Goal: Task Accomplishment & Management: Complete application form

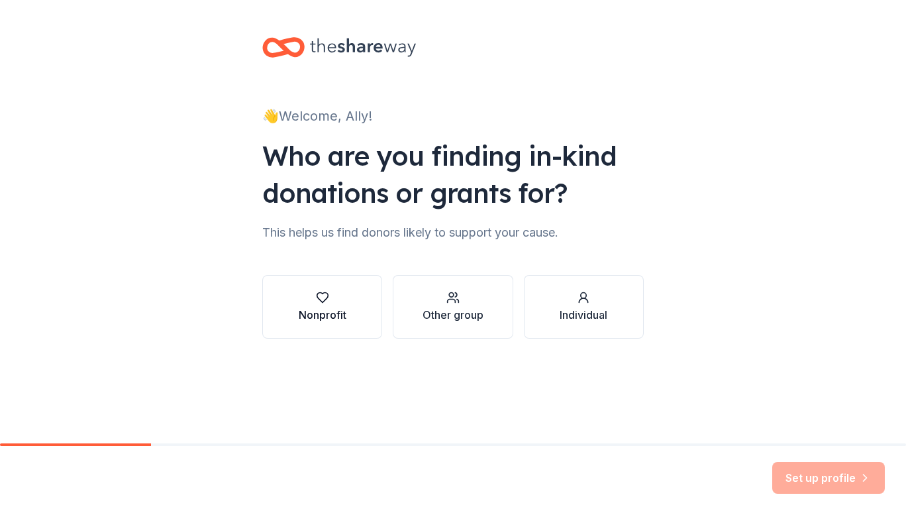
click at [315, 316] on div "Nonprofit" at bounding box center [323, 315] width 48 height 16
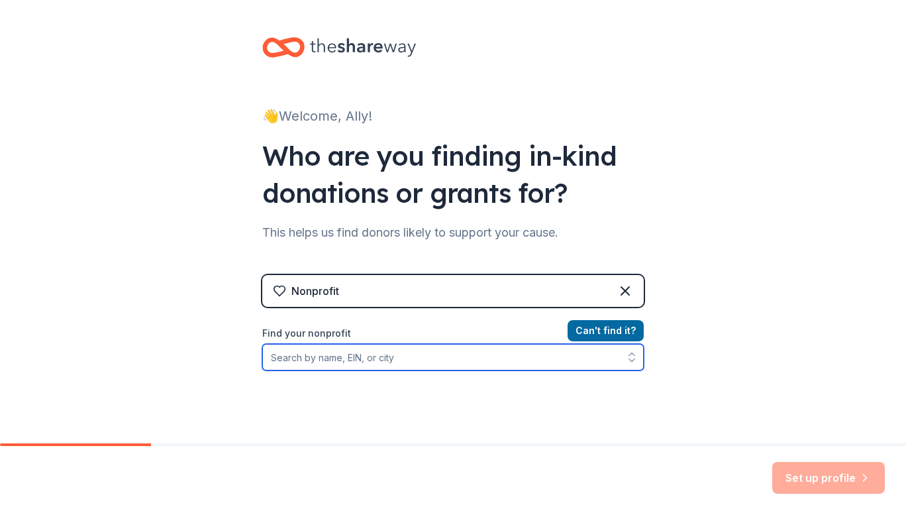
click at [346, 366] on input "Find your nonprofit" at bounding box center [453, 357] width 382 height 26
type input "88"
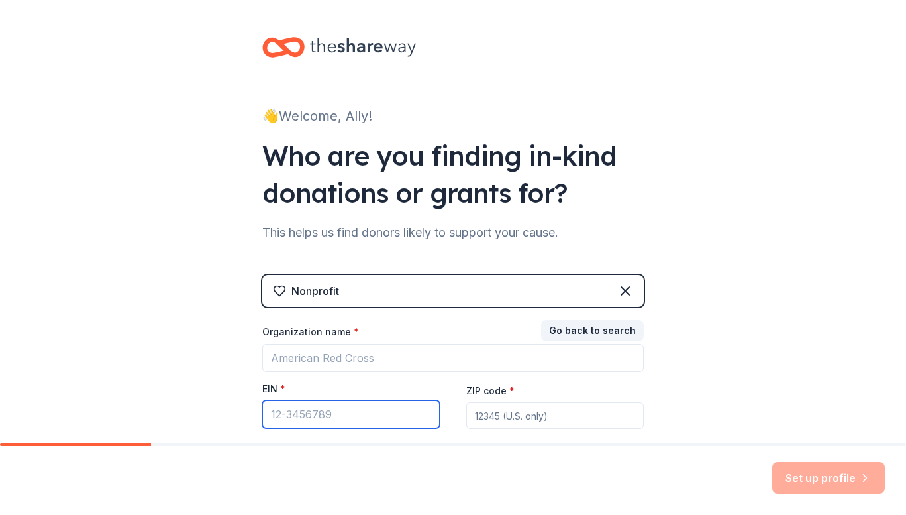
click at [344, 413] on input "EIN *" at bounding box center [351, 414] width 178 height 28
paste input "[US_EMPLOYER_IDENTIFICATION_NUMBER]"
type input "[US_EMPLOYER_IDENTIFICATION_NUMBER]"
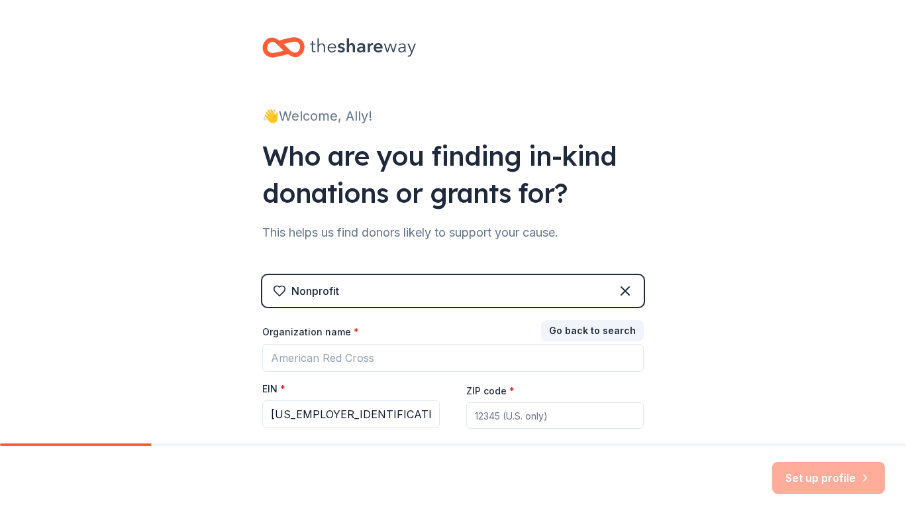
click at [508, 414] on input "ZIP code *" at bounding box center [555, 415] width 178 height 26
type input "28314"
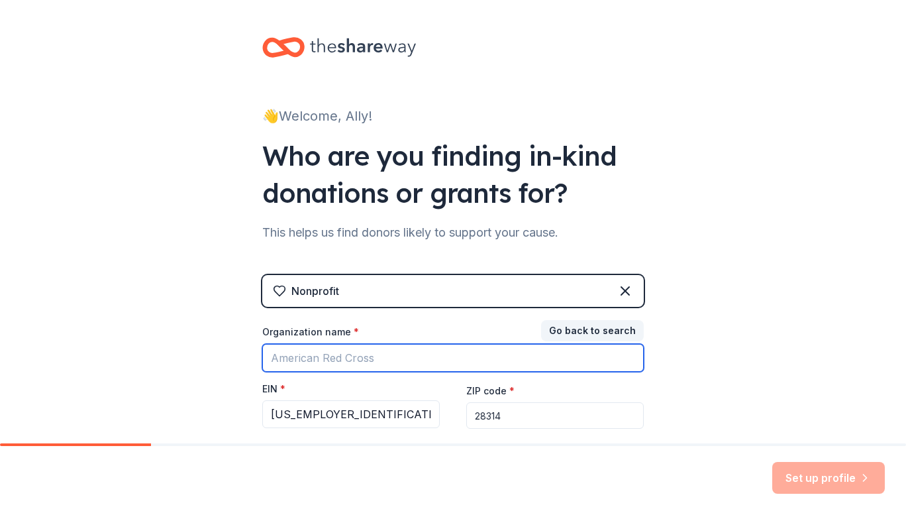
click at [424, 358] on input "Organization name *" at bounding box center [453, 358] width 382 height 28
type input "The Ally Foundation"
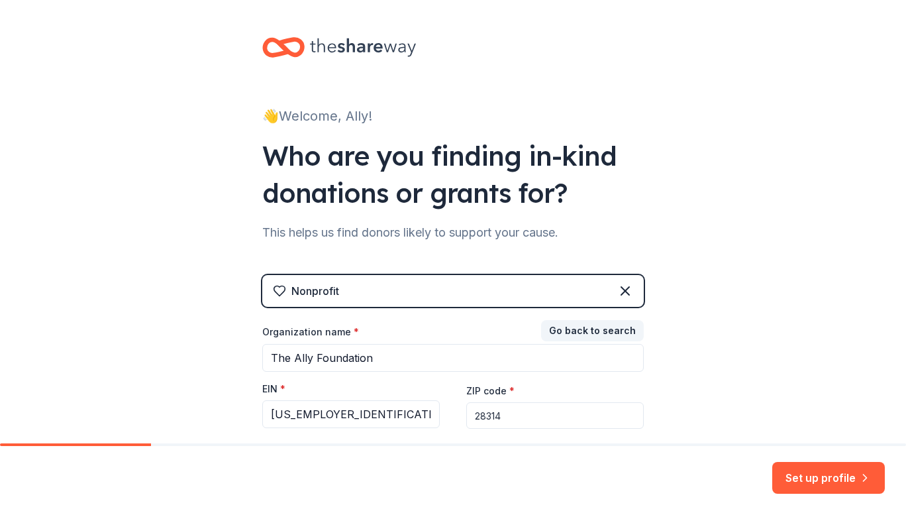
click at [825, 220] on div "👋 Welcome, Ally! Who are you finding in-kind donations or grants for? This help…" at bounding box center [453, 272] width 906 height 545
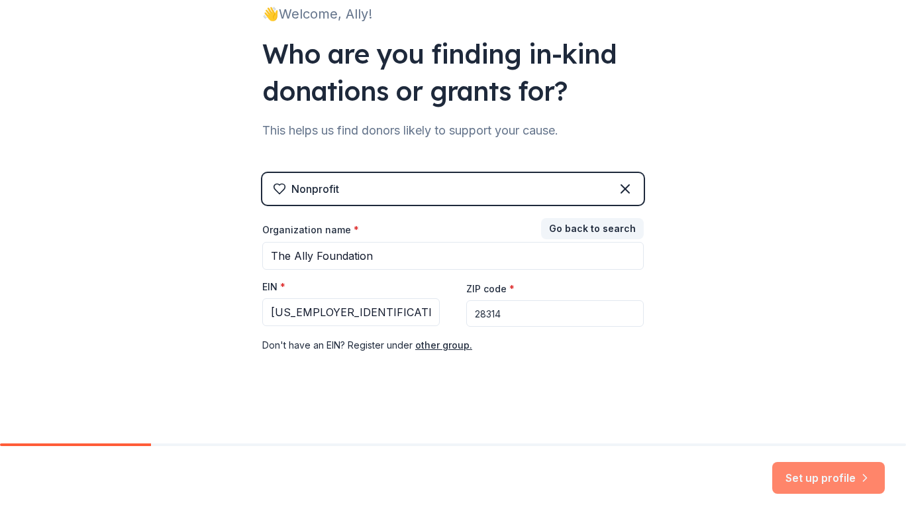
click at [798, 464] on button "Set up profile" at bounding box center [828, 478] width 113 height 32
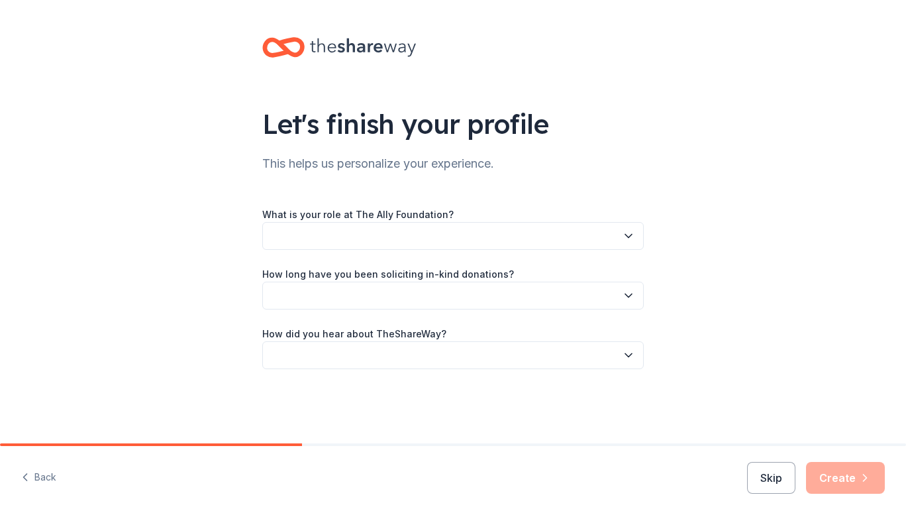
click at [316, 234] on button "button" at bounding box center [453, 236] width 382 height 28
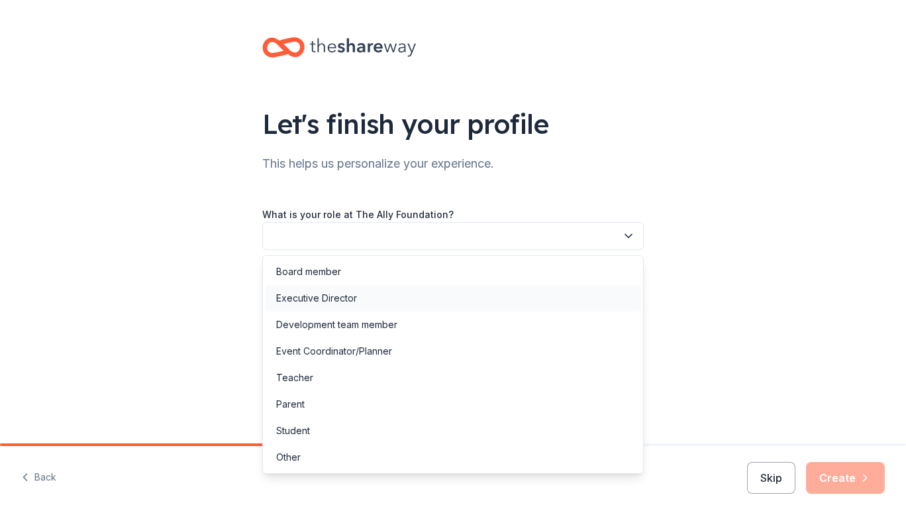
click at [368, 297] on div "Executive Director" at bounding box center [453, 298] width 375 height 26
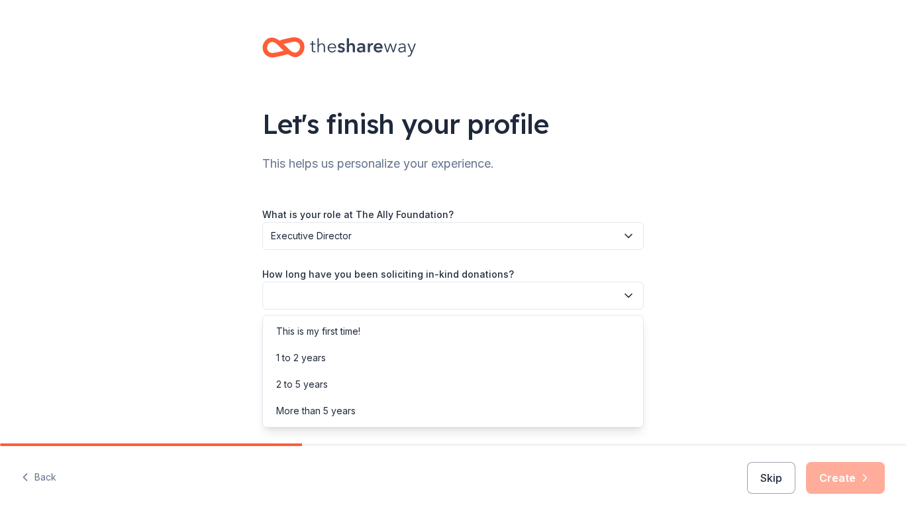
click at [368, 289] on button "button" at bounding box center [453, 296] width 382 height 28
click at [349, 352] on div "1 to 2 years" at bounding box center [453, 357] width 375 height 26
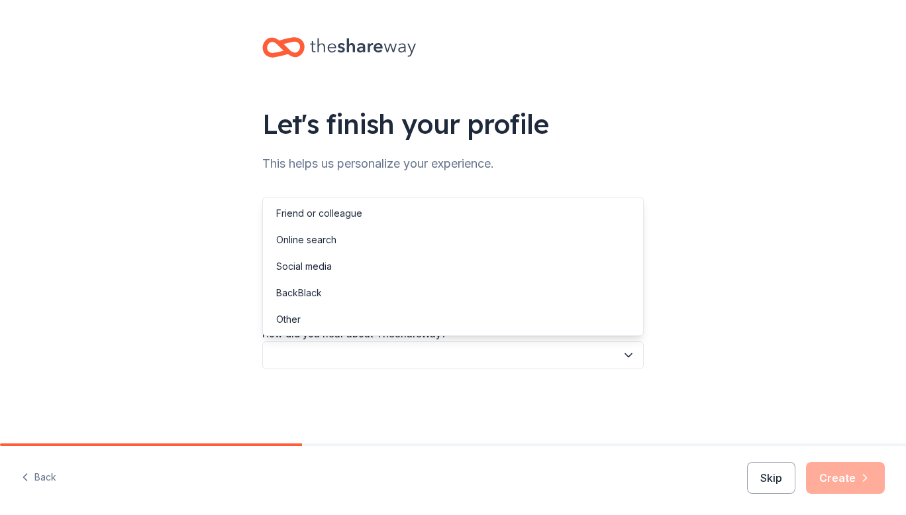
click at [363, 355] on button "button" at bounding box center [453, 355] width 382 height 28
click at [352, 313] on div "Other" at bounding box center [453, 319] width 375 height 26
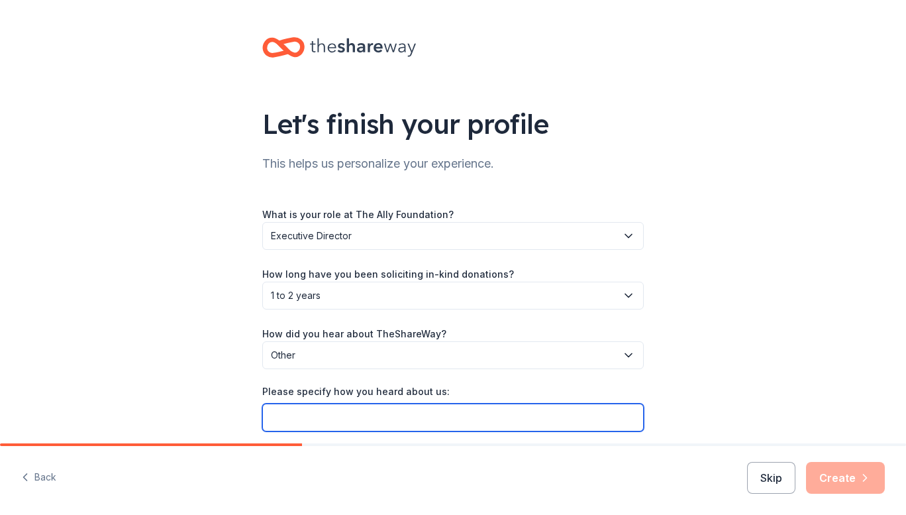
click at [352, 422] on input "Please specify how you heard about us:" at bounding box center [453, 417] width 382 height 28
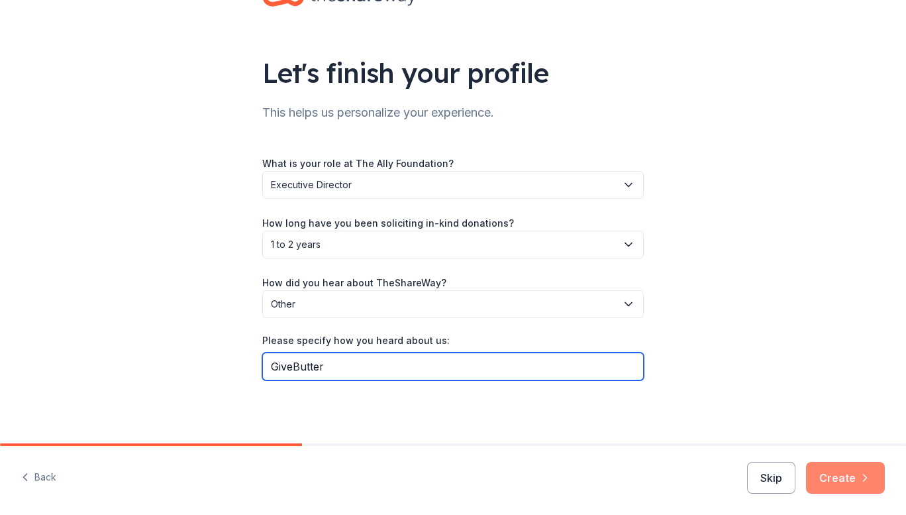
type input "GiveButter"
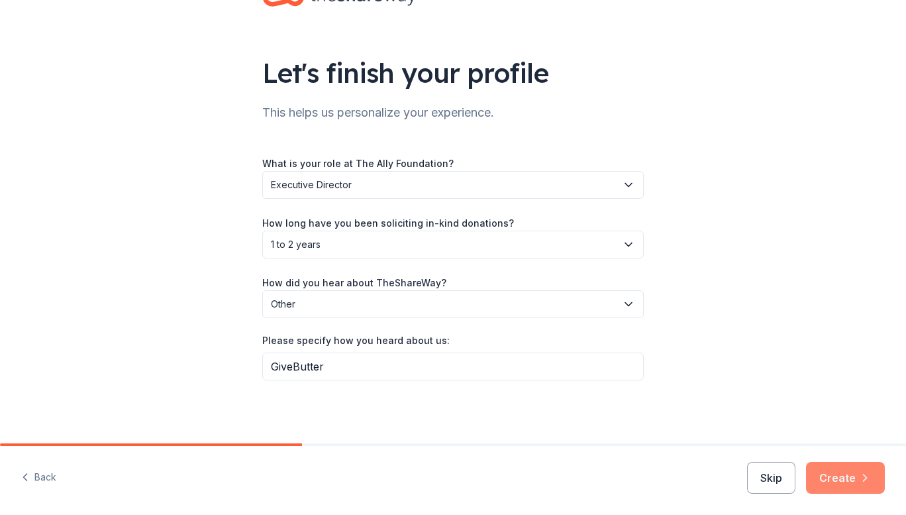
click at [862, 479] on icon "button" at bounding box center [864, 477] width 13 height 13
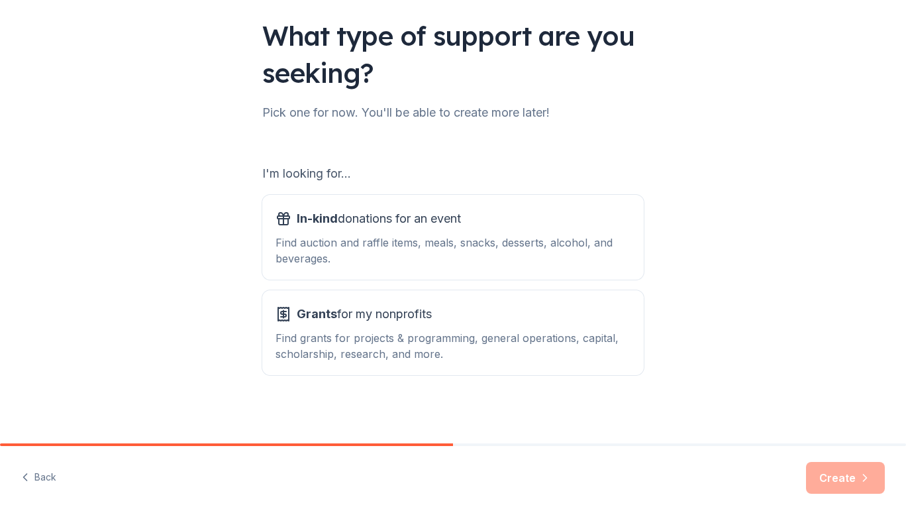
scroll to position [89, 0]
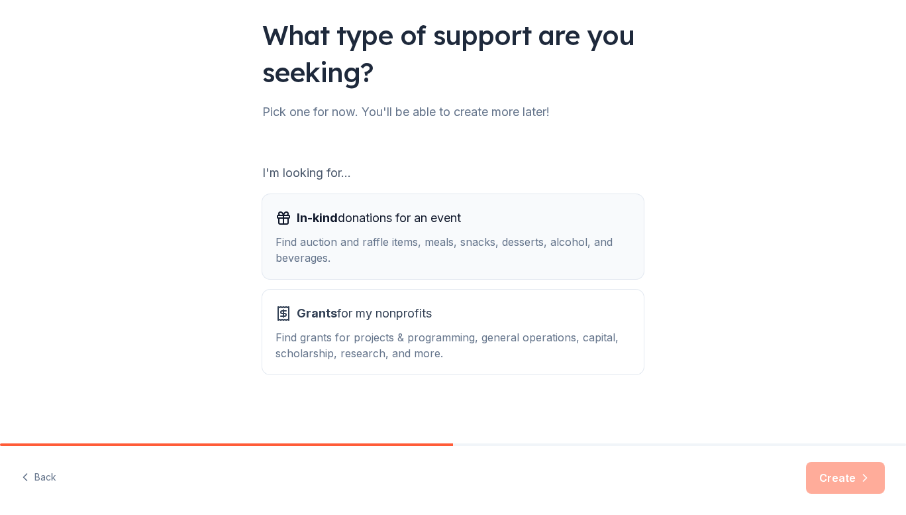
click at [390, 234] on div "Find auction and raffle items, meals, snacks, desserts, alcohol, and beverages." at bounding box center [453, 250] width 355 height 32
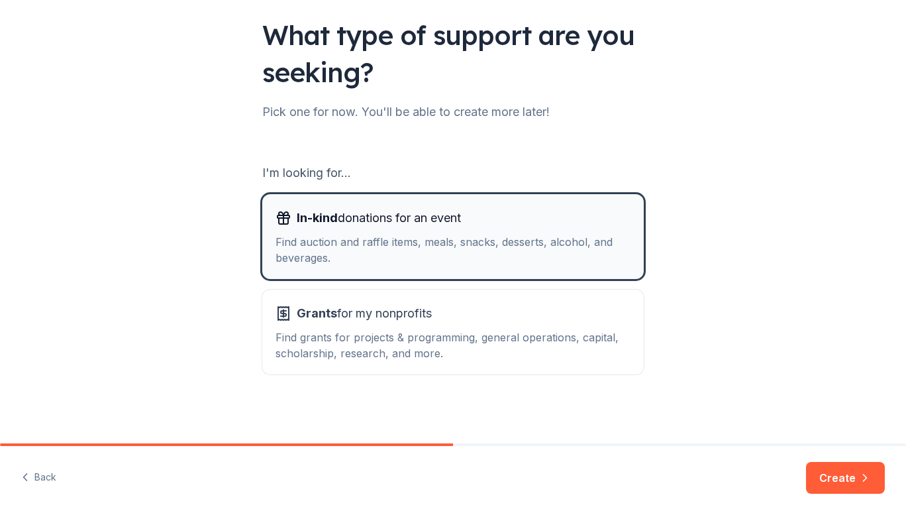
scroll to position [91, 0]
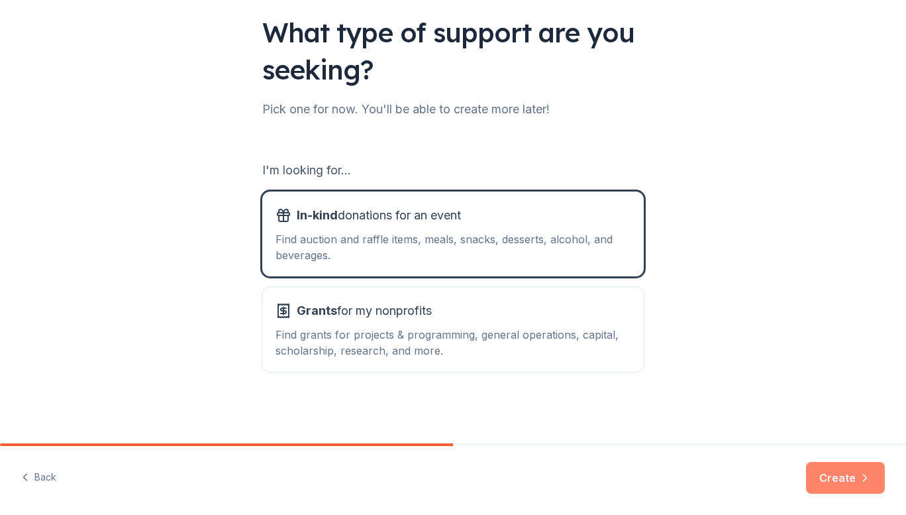
click at [847, 475] on button "Create" at bounding box center [845, 478] width 79 height 32
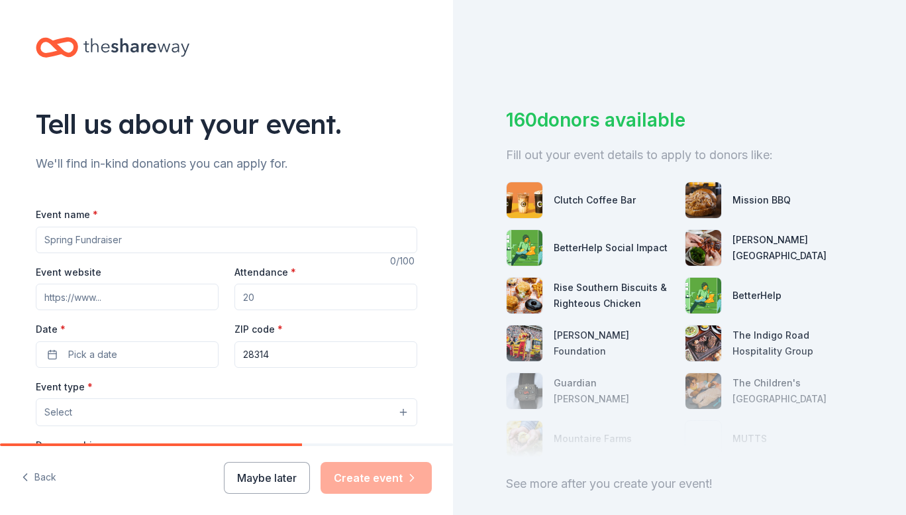
click at [189, 237] on input "Event name *" at bounding box center [227, 240] width 382 height 26
type input "Bids That Build Online Auction"
click at [117, 295] on input "Event website" at bounding box center [127, 297] width 183 height 26
paste input "https://givebutter.com/c/BidsThatBuild"
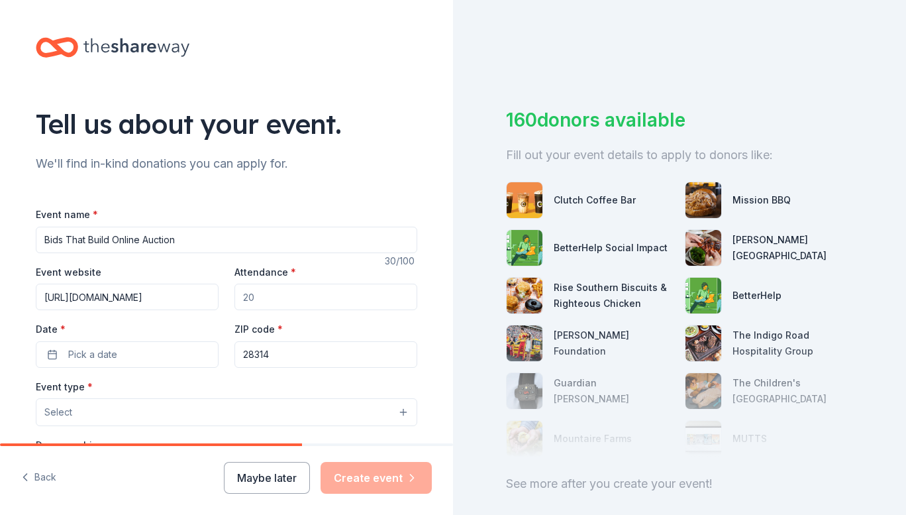
type input "https://givebutter.com/c/BidsThatBuild"
click at [295, 303] on input "Attendance *" at bounding box center [325, 297] width 183 height 26
type input "30"
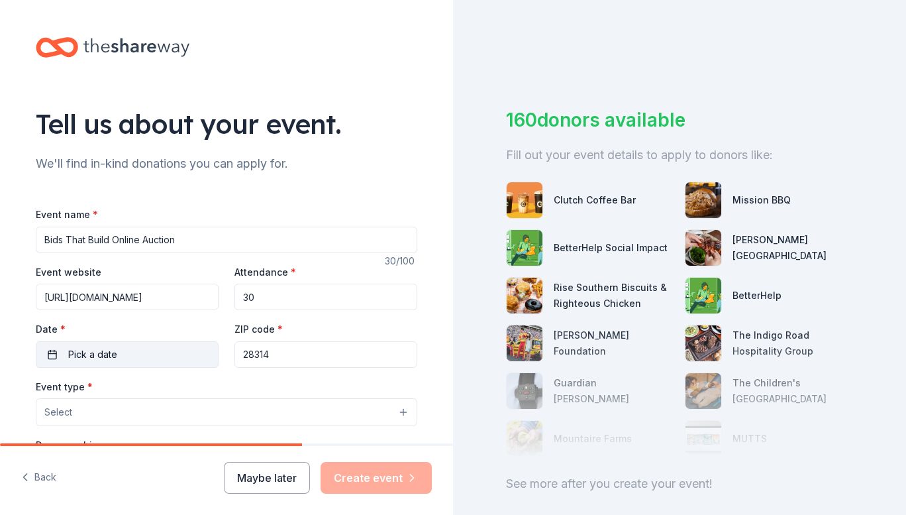
click at [160, 348] on button "Pick a date" at bounding box center [127, 354] width 183 height 26
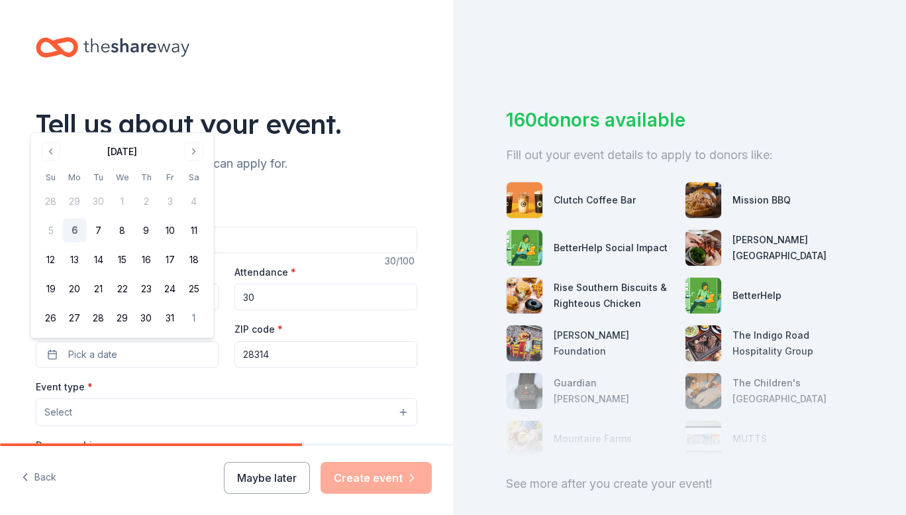
click at [204, 152] on div "October 2025" at bounding box center [122, 150] width 167 height 19
click at [193, 147] on button "Go to next month" at bounding box center [194, 151] width 19 height 19
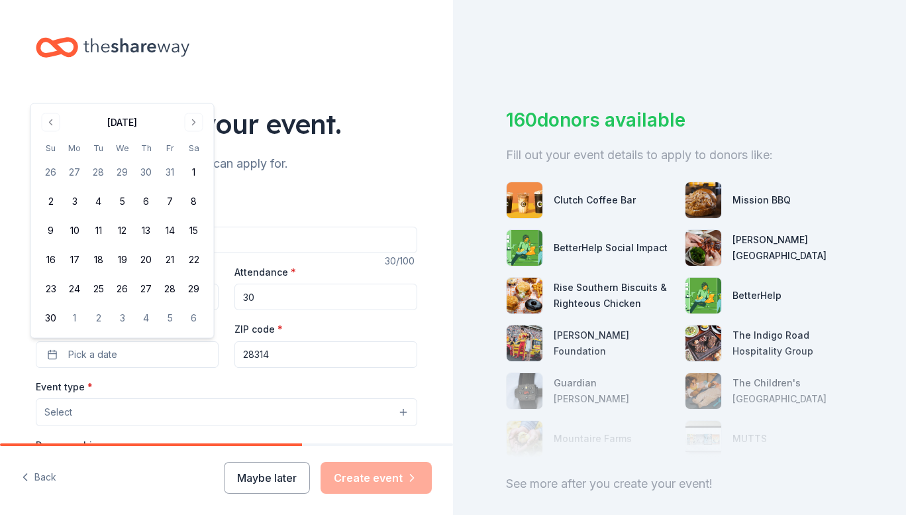
click at [194, 147] on th "Sa" at bounding box center [194, 148] width 24 height 14
click at [195, 125] on button "Go to next month" at bounding box center [194, 122] width 19 height 19
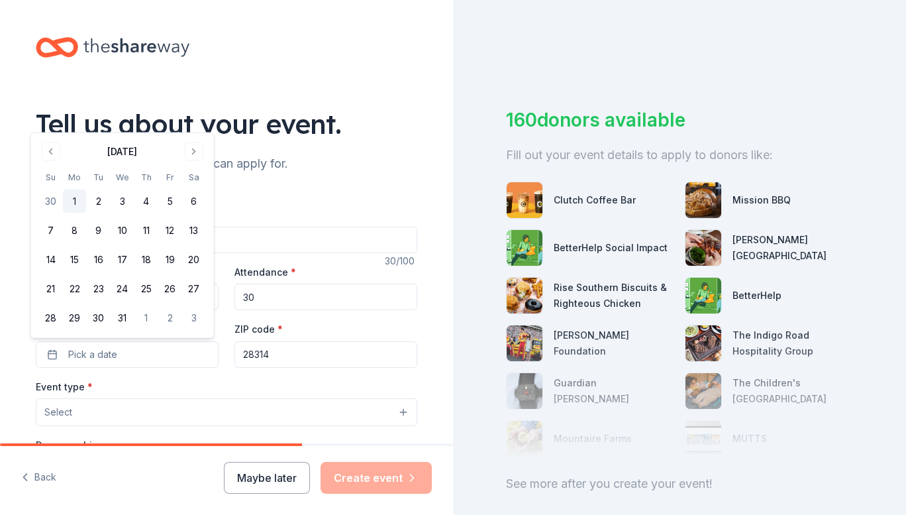
click at [76, 198] on button "1" at bounding box center [75, 201] width 24 height 24
click at [217, 387] on div "Event type * Select" at bounding box center [227, 402] width 382 height 48
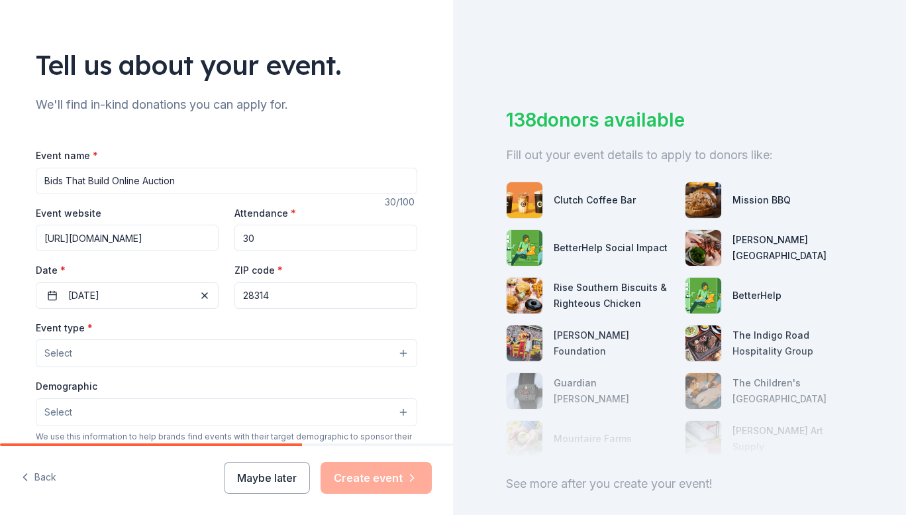
scroll to position [60, 0]
click at [138, 346] on button "Select" at bounding box center [227, 352] width 382 height 28
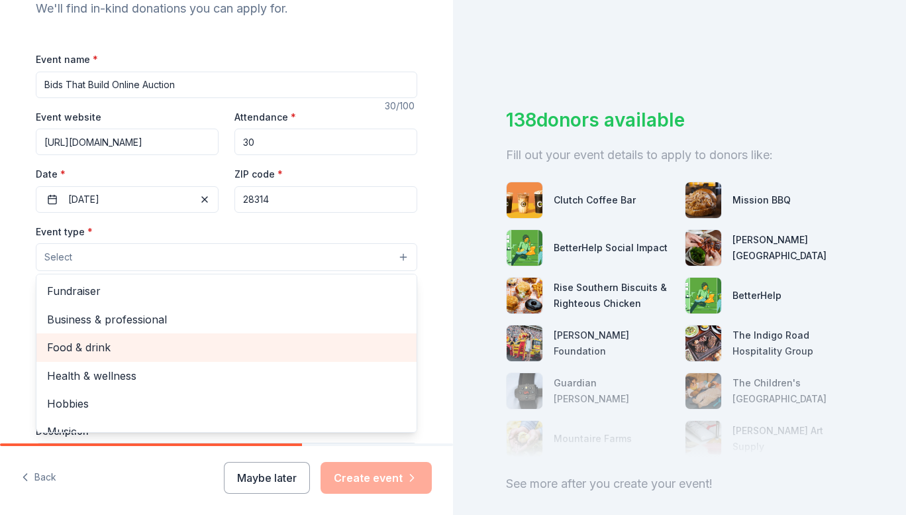
scroll to position [154, 0]
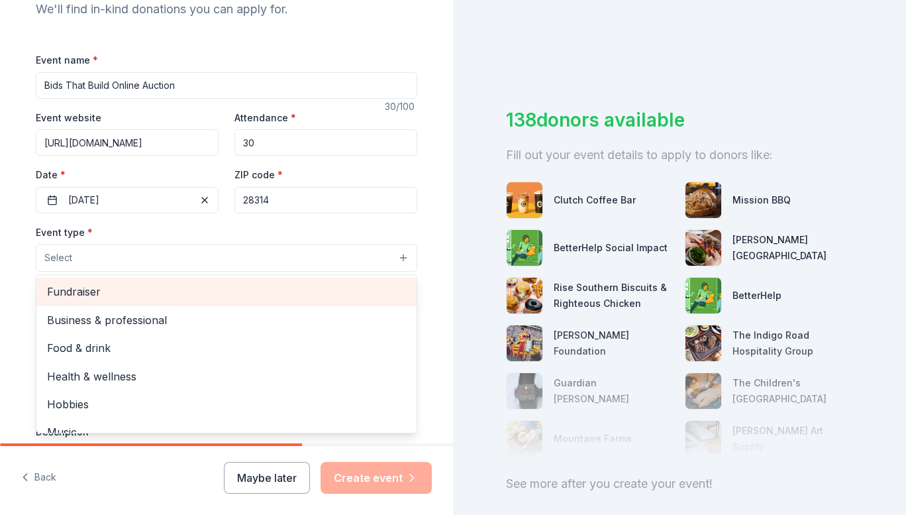
click at [87, 289] on span "Fundraiser" at bounding box center [226, 291] width 359 height 17
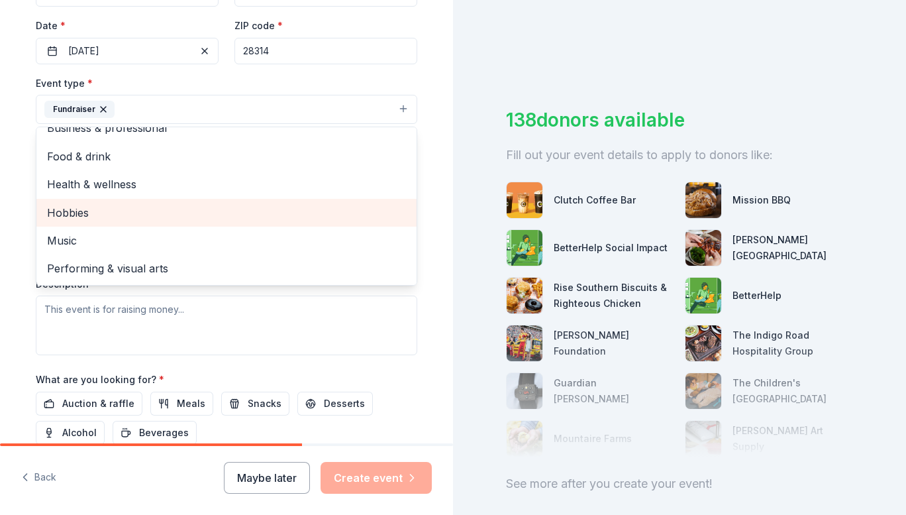
scroll to position [0, 0]
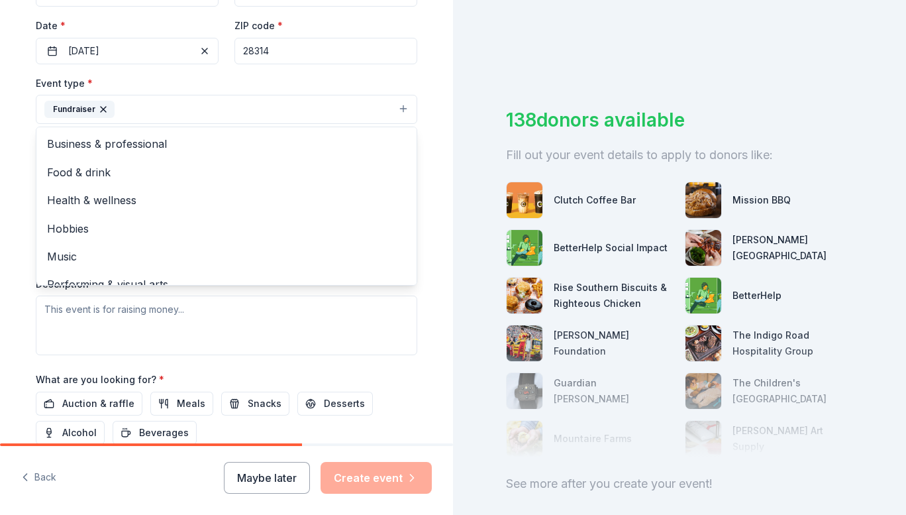
click at [0, 232] on div "Tell us about your event. We'll find in-kind donations you can apply for. Event…" at bounding box center [226, 138] width 453 height 883
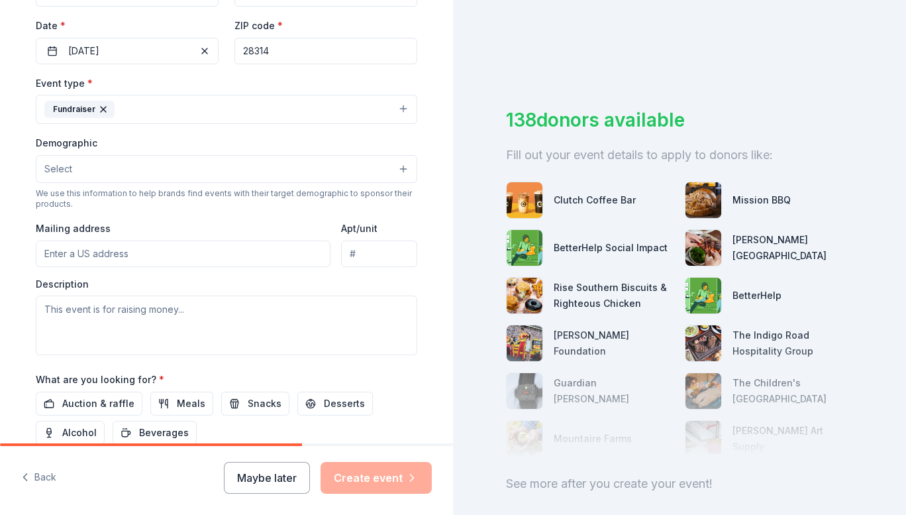
click at [101, 172] on button "Select" at bounding box center [227, 169] width 382 height 28
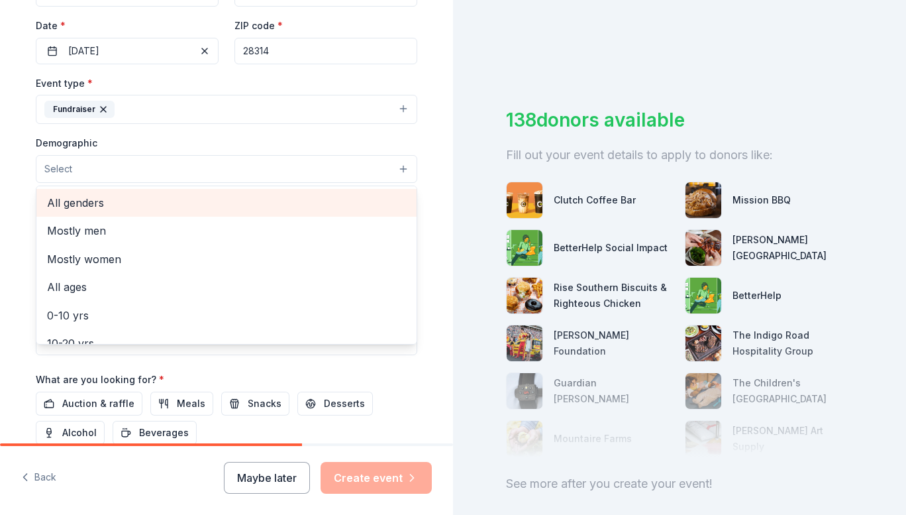
click at [93, 203] on span "All genders" at bounding box center [226, 202] width 359 height 17
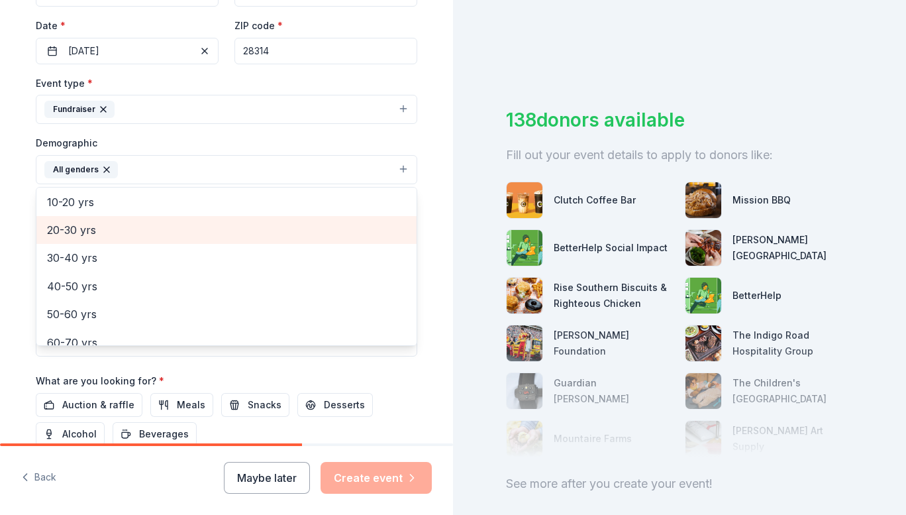
click at [75, 220] on div "20-30 yrs" at bounding box center [226, 230] width 380 height 28
click at [91, 223] on span "30-40 yrs" at bounding box center [226, 229] width 359 height 17
click at [91, 223] on span "40-50 yrs" at bounding box center [226, 229] width 359 height 17
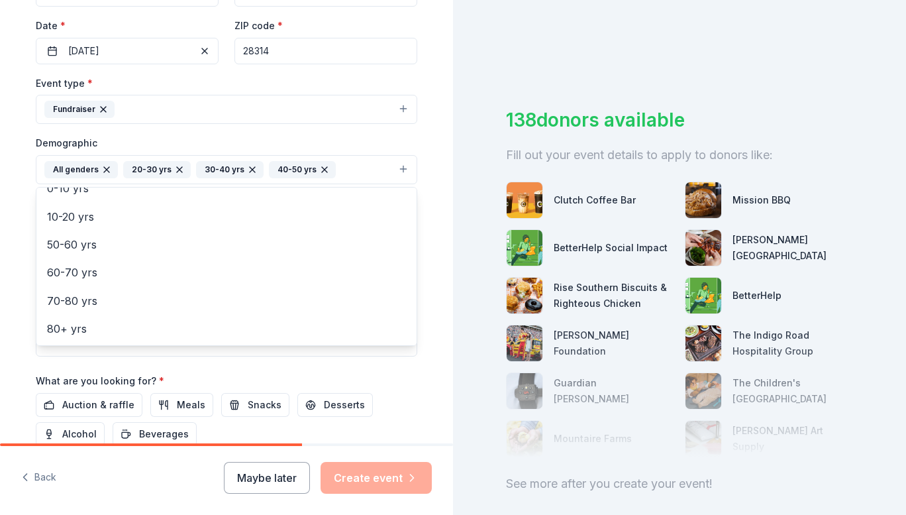
click at [0, 222] on div "Tell us about your event. We'll find in-kind donations you can apply for. Event…" at bounding box center [226, 139] width 453 height 884
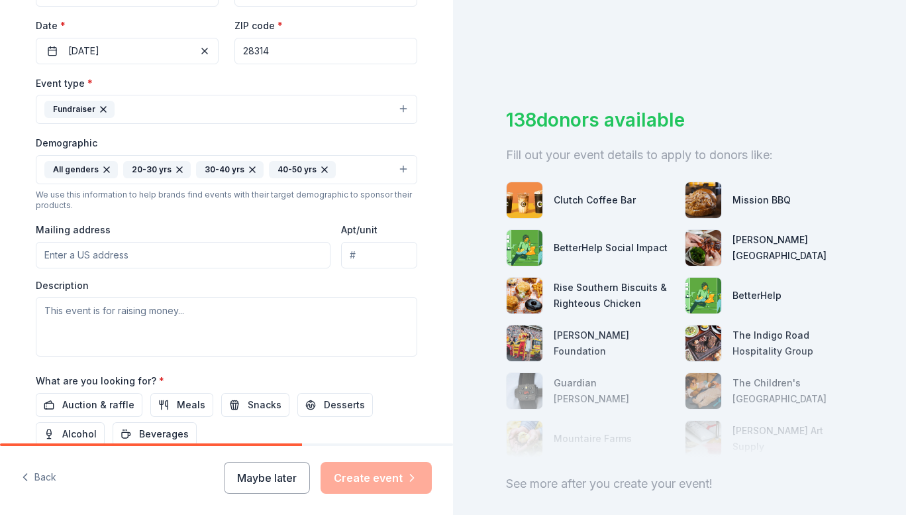
click at [123, 258] on input "Mailing address" at bounding box center [183, 255] width 295 height 26
type input "6909 Arden Court, Fayetteville, NC, 28314"
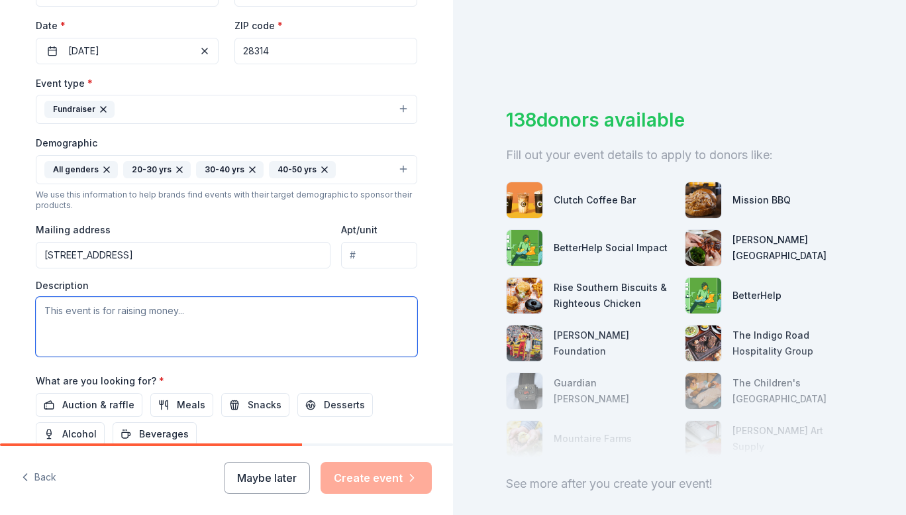
click at [168, 317] on textarea at bounding box center [227, 327] width 382 height 60
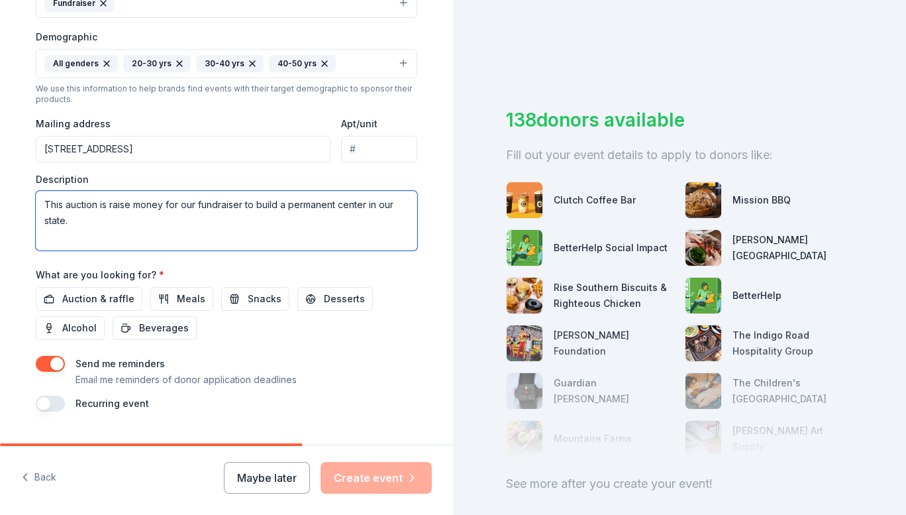
scroll to position [410, 0]
click at [117, 293] on span "Auction & raffle" at bounding box center [98, 298] width 72 height 16
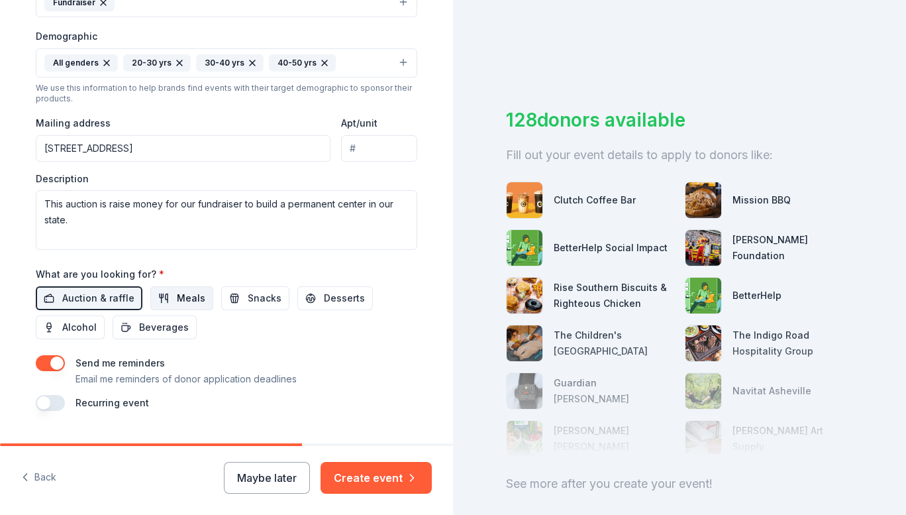
click at [177, 305] on span "Meals" at bounding box center [191, 298] width 28 height 16
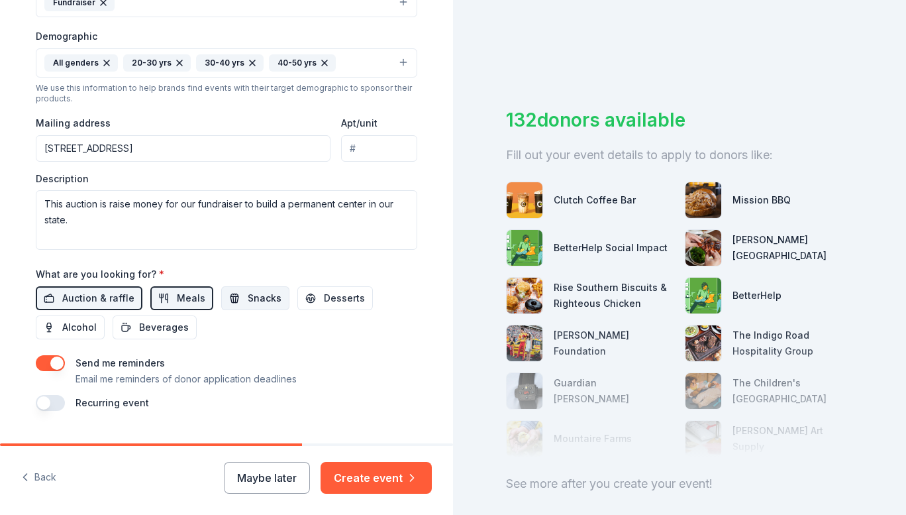
click at [256, 302] on span "Snacks" at bounding box center [265, 298] width 34 height 16
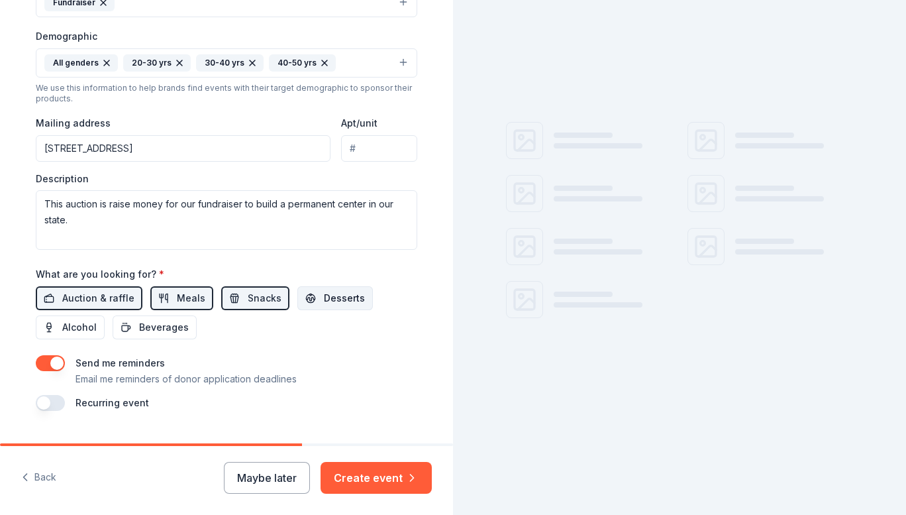
click at [324, 304] on span "Desserts" at bounding box center [344, 298] width 41 height 16
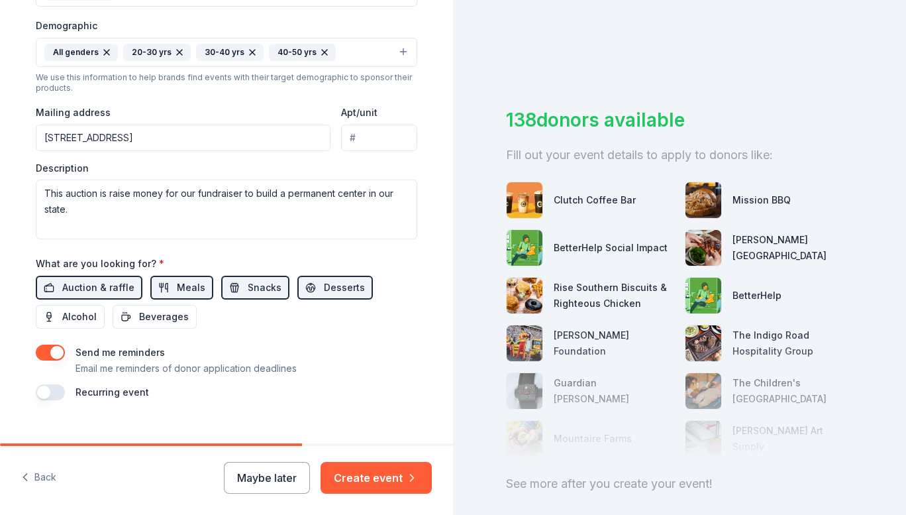
scroll to position [424, 0]
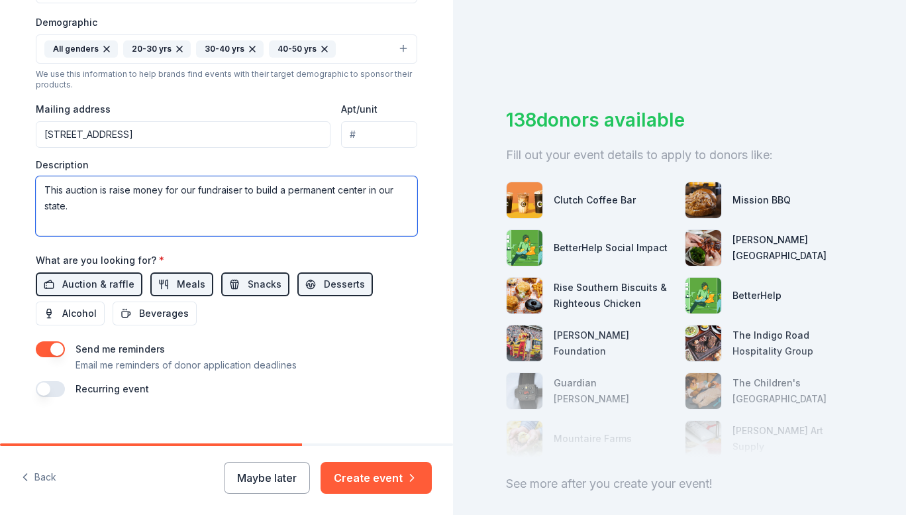
click at [106, 189] on textarea "This auction is raise money for our fundraiser to build a permanent center in o…" at bounding box center [227, 206] width 382 height 60
drag, startPoint x: 221, startPoint y: 190, endPoint x: 298, endPoint y: 191, distance: 77.5
click at [298, 191] on textarea "This auction is being held to raise money for our fundraiser to build a permane…" at bounding box center [227, 206] width 382 height 60
click at [394, 189] on textarea "This auction is being held to raise money to build a permanent center in our st…" at bounding box center [227, 206] width 382 height 60
click at [397, 193] on textarea "This auction is being held to raise money to build a permanent center in our st…" at bounding box center [227, 206] width 382 height 60
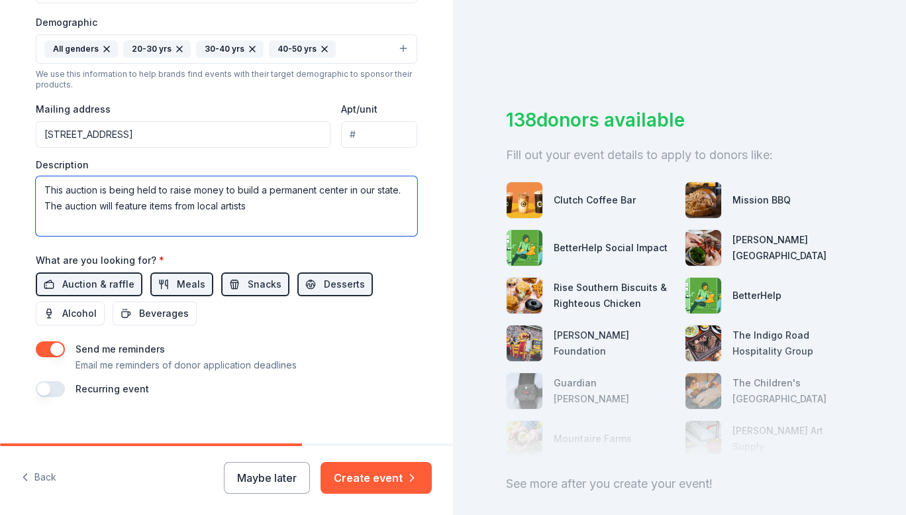
click at [40, 207] on textarea "This auction is being held to raise money to build a permanent center in our st…" at bounding box center [227, 206] width 382 height 60
drag, startPoint x: 40, startPoint y: 207, endPoint x: 252, endPoint y: 213, distance: 212.7
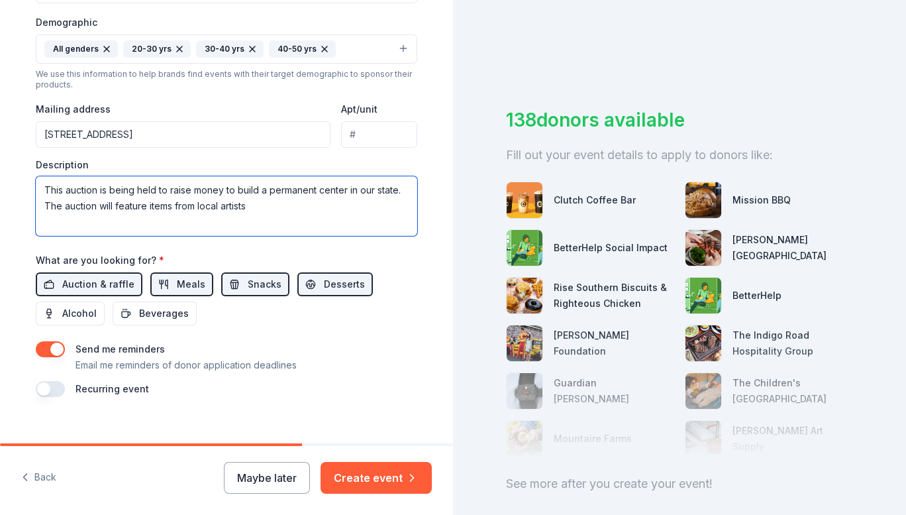
click at [252, 213] on textarea "This auction is being held to raise money to build a permanent center in our st…" at bounding box center [227, 206] width 382 height 60
click at [124, 213] on textarea "This auction is being held to raise money to build a permanent center in our st…" at bounding box center [227, 206] width 382 height 60
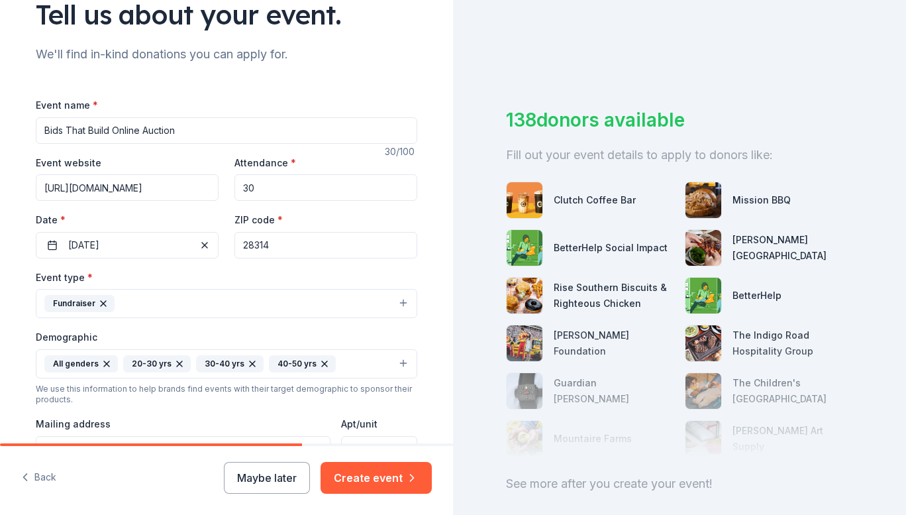
scroll to position [112, 0]
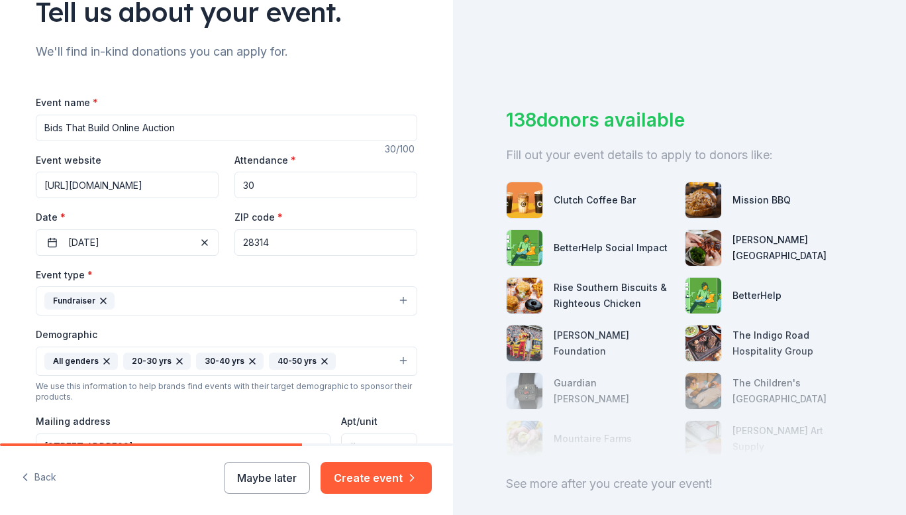
type textarea "This auction is being held to raise money to build a permanent center in our st…"
click at [263, 183] on input "30" at bounding box center [325, 185] width 183 height 26
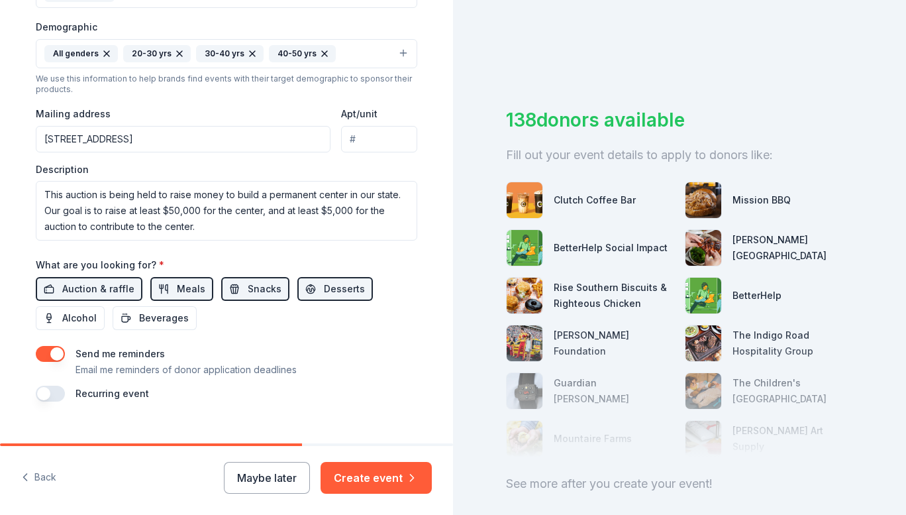
scroll to position [441, 0]
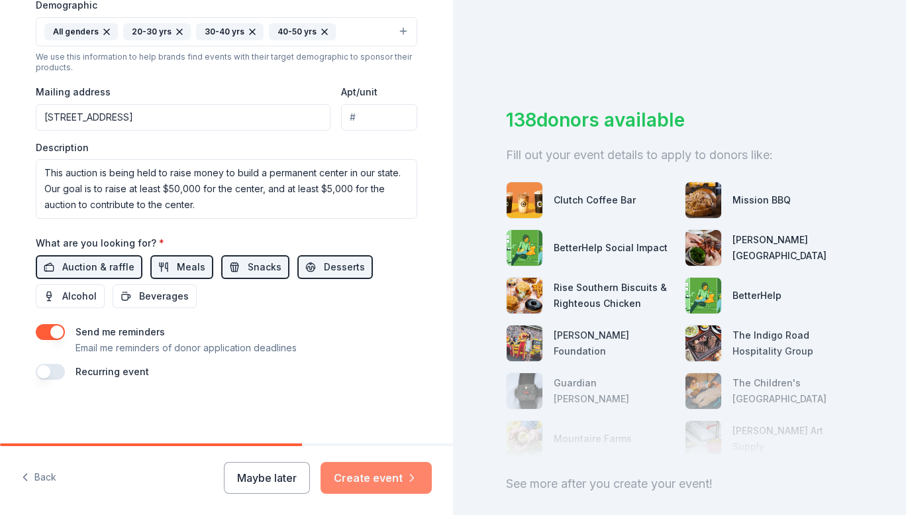
click at [372, 480] on button "Create event" at bounding box center [376, 478] width 111 height 32
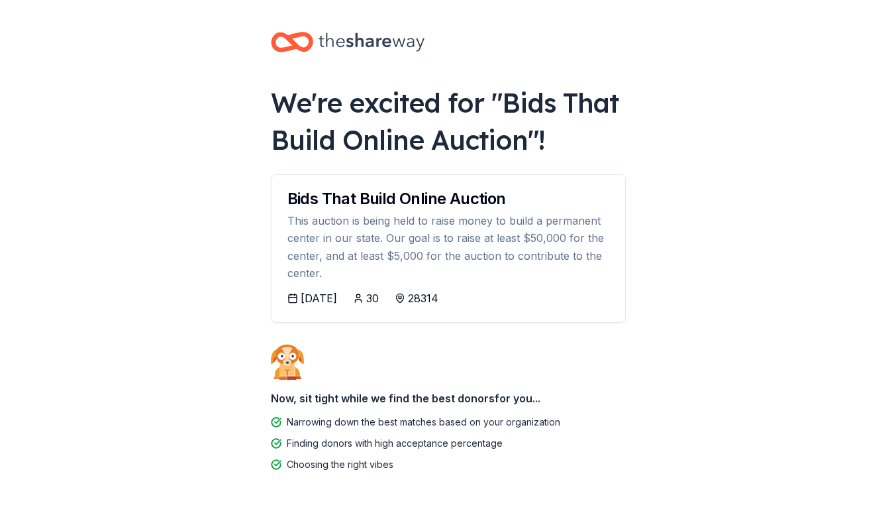
scroll to position [45, 0]
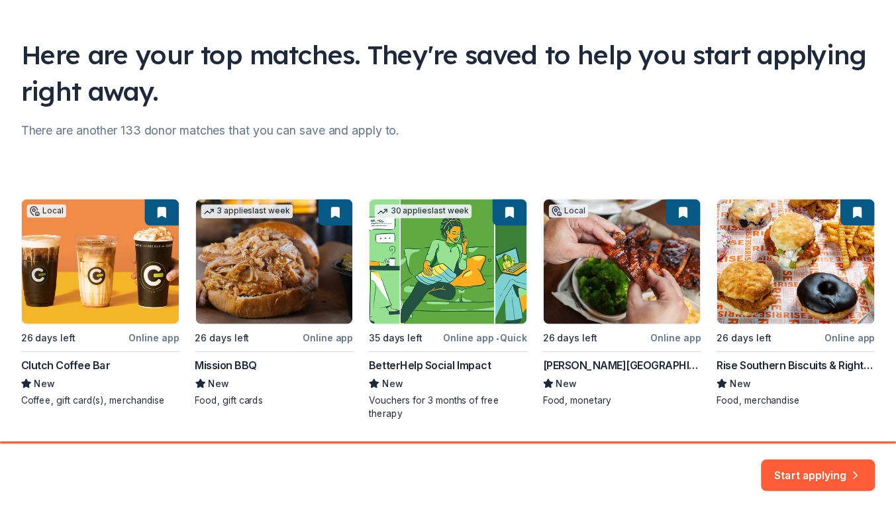
scroll to position [114, 0]
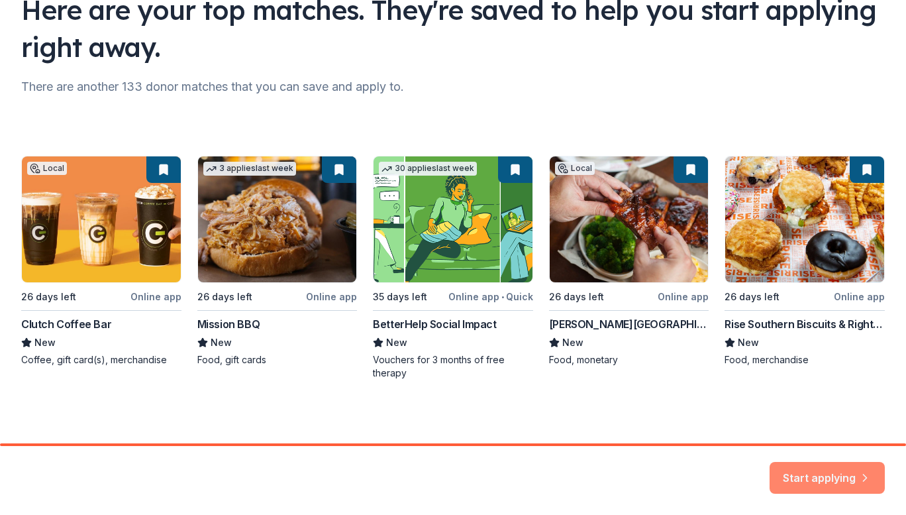
click at [860, 476] on icon "button" at bounding box center [864, 469] width 13 height 13
click at [821, 474] on div "Start applying" at bounding box center [827, 478] width 115 height 32
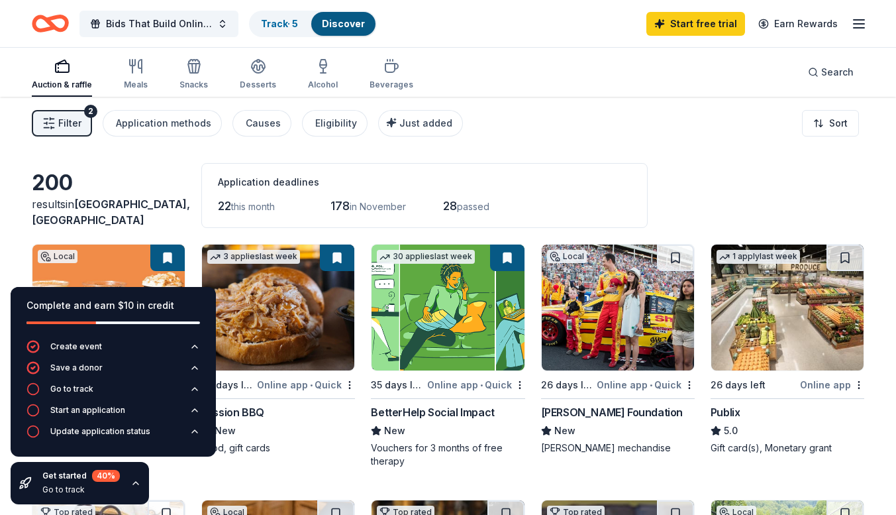
click at [545, 146] on div "Filter 2 Application methods Causes Eligibility Just added Sort" at bounding box center [448, 123] width 896 height 53
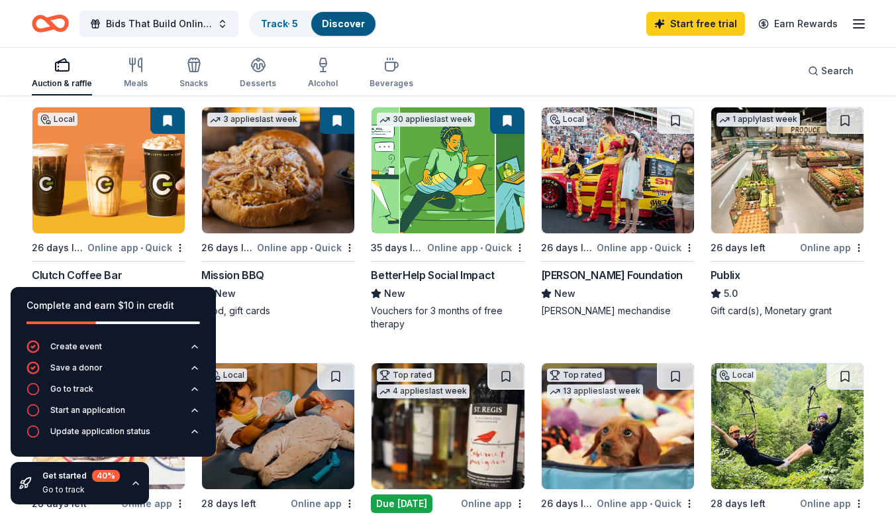
scroll to position [147, 0]
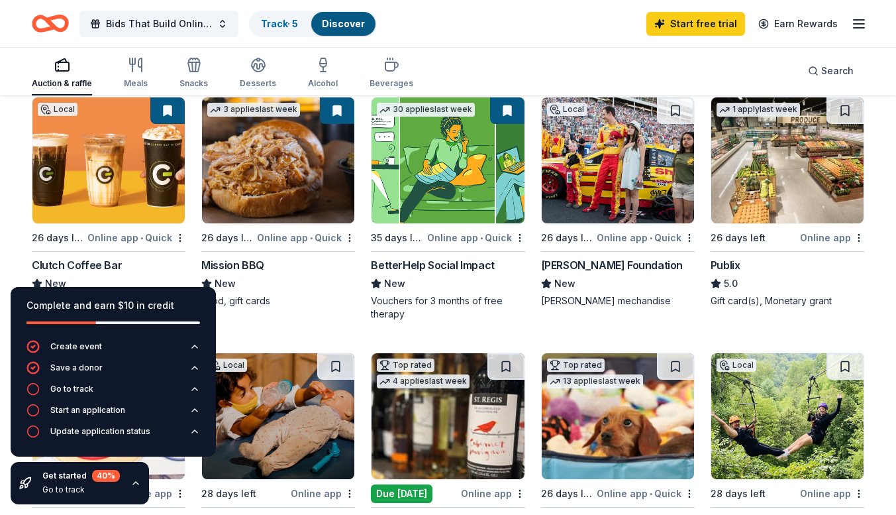
click at [148, 174] on img at bounding box center [108, 160] width 152 height 126
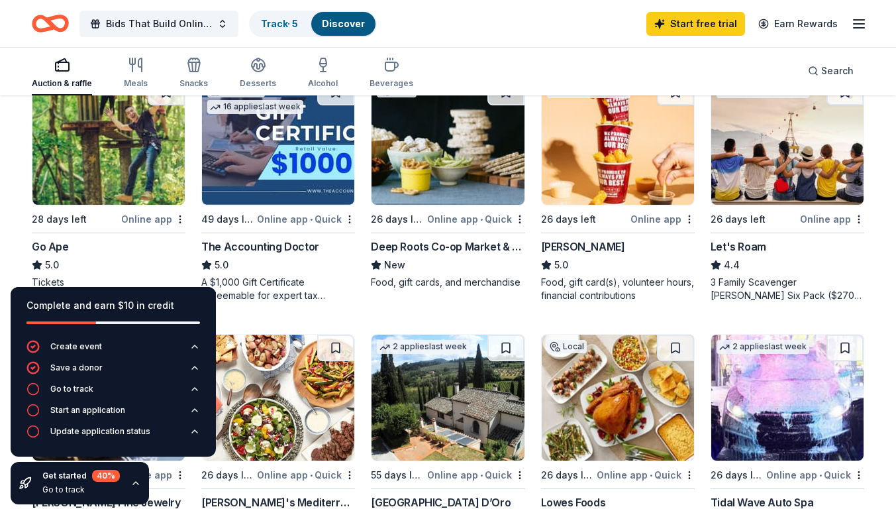
scroll to position [676, 0]
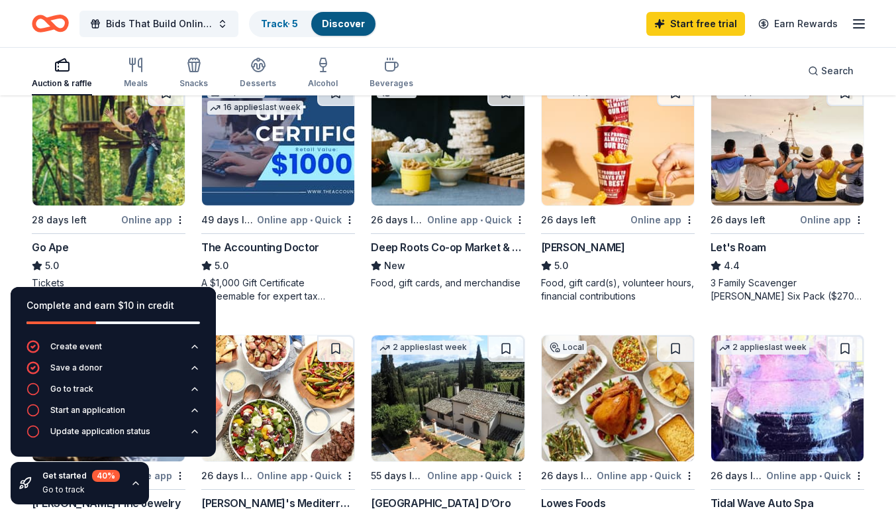
click at [607, 179] on img at bounding box center [618, 142] width 152 height 126
click at [606, 158] on img at bounding box center [618, 142] width 152 height 126
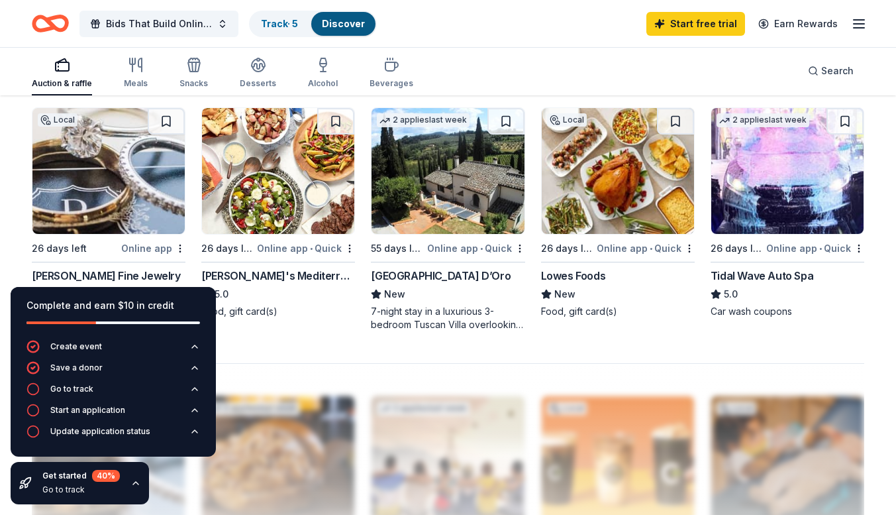
scroll to position [908, 0]
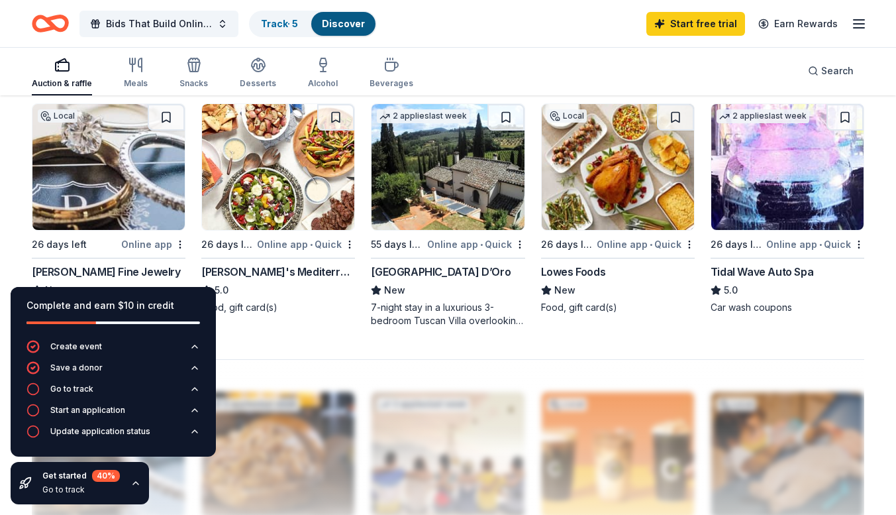
click at [313, 266] on div "Taziki's Mediterranean Cafe" at bounding box center [278, 272] width 154 height 16
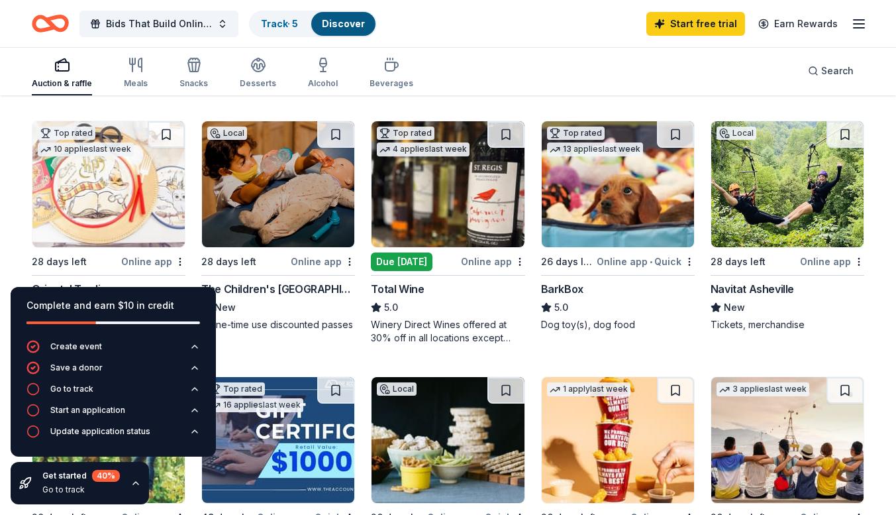
scroll to position [383, 0]
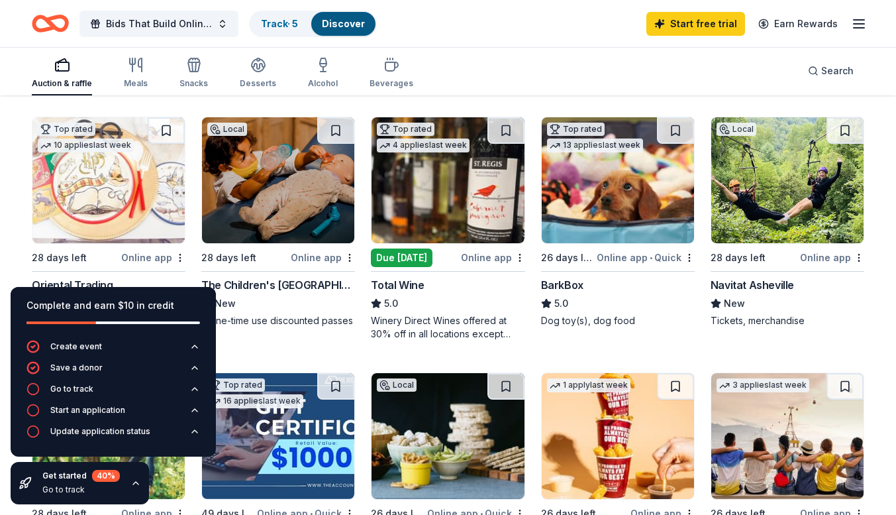
click at [96, 203] on img at bounding box center [108, 180] width 152 height 126
click at [117, 207] on img at bounding box center [108, 180] width 152 height 126
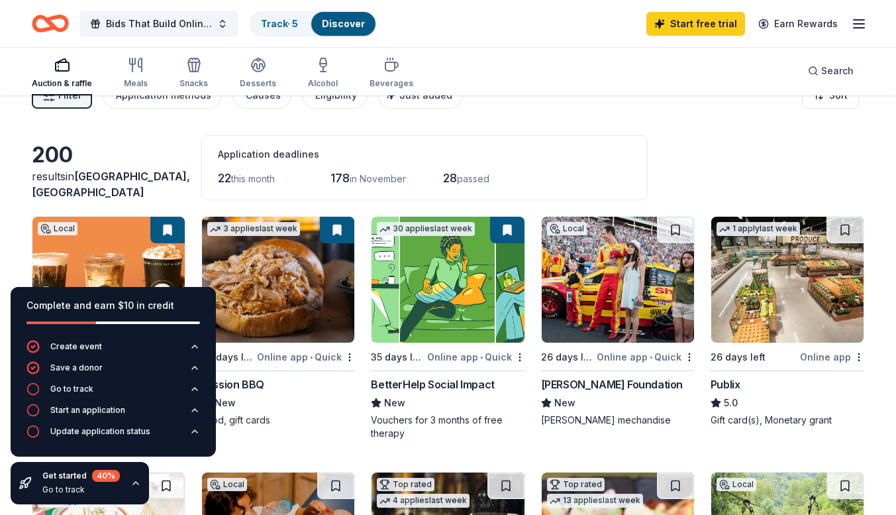
scroll to position [0, 0]
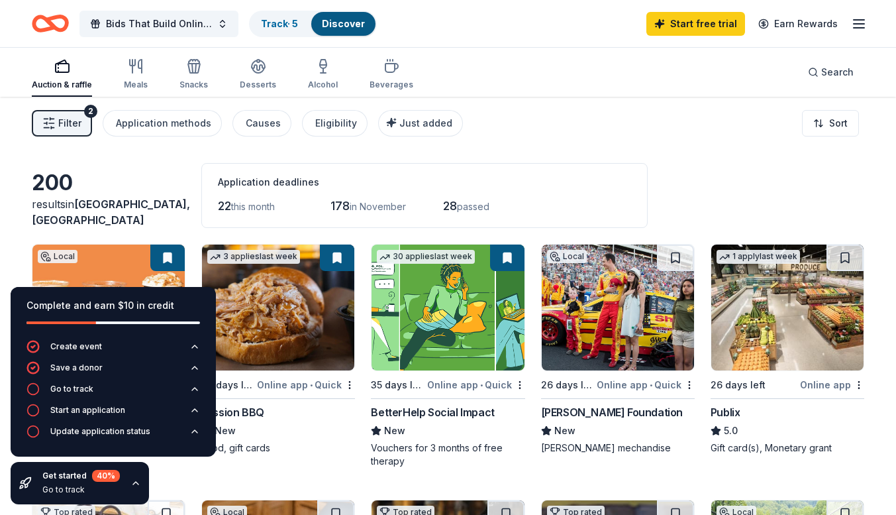
click at [596, 303] on img at bounding box center [618, 307] width 152 height 126
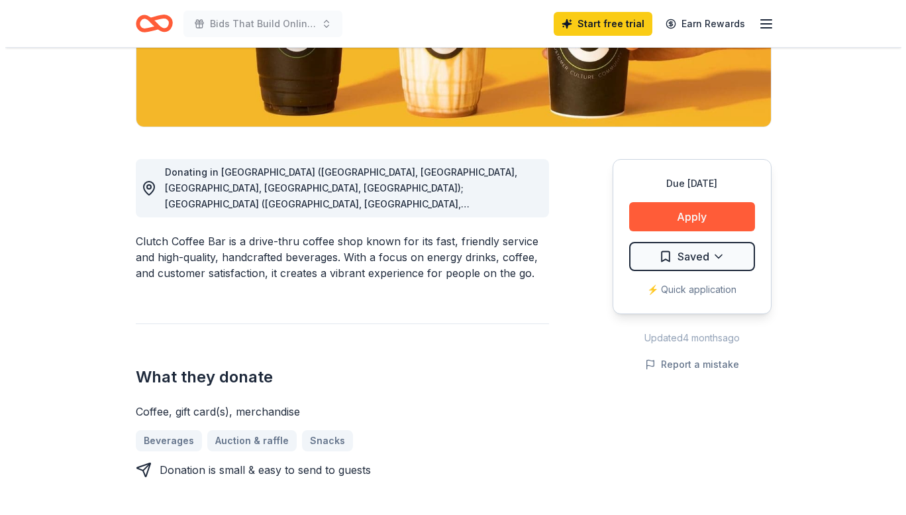
scroll to position [280, 0]
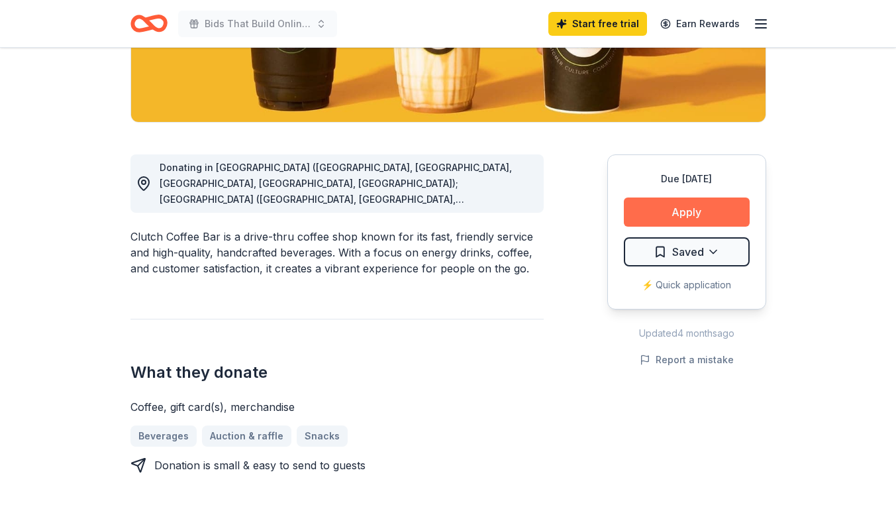
click at [647, 213] on button "Apply" at bounding box center [687, 211] width 126 height 29
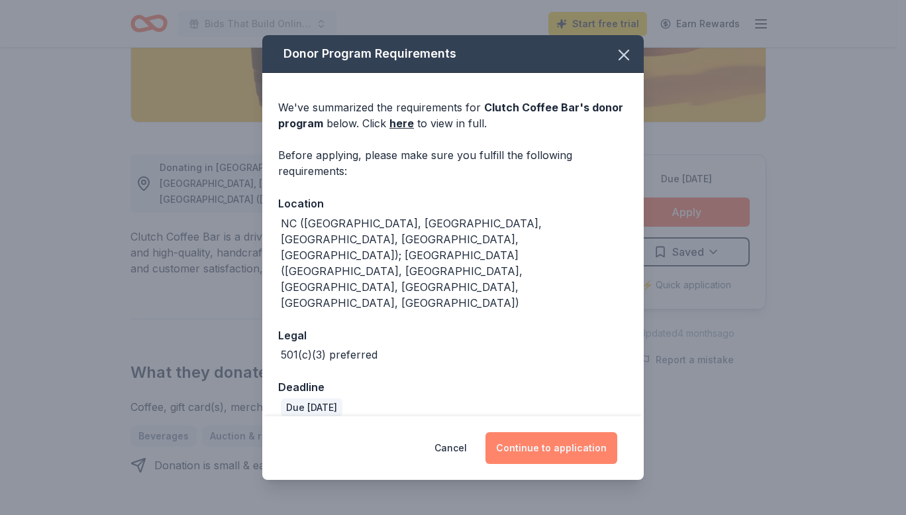
click at [575, 432] on button "Continue to application" at bounding box center [552, 448] width 132 height 32
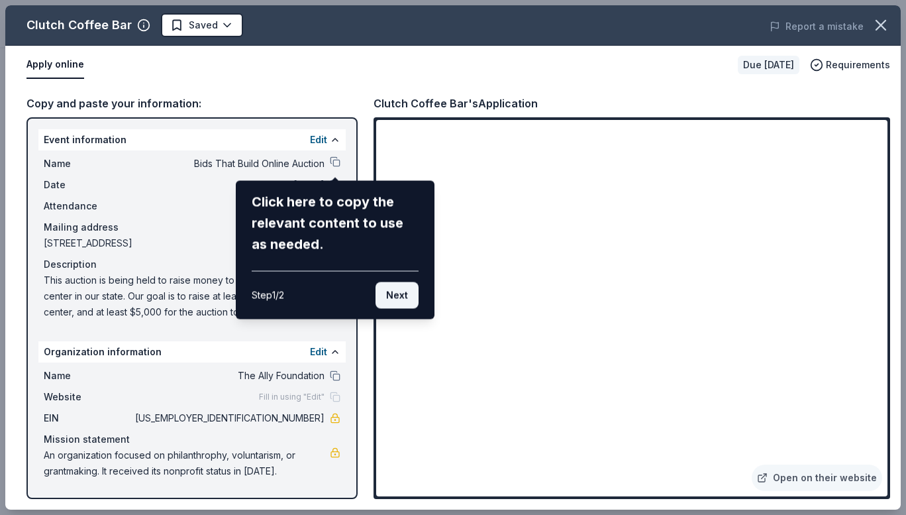
click at [401, 295] on button "Next" at bounding box center [397, 295] width 43 height 26
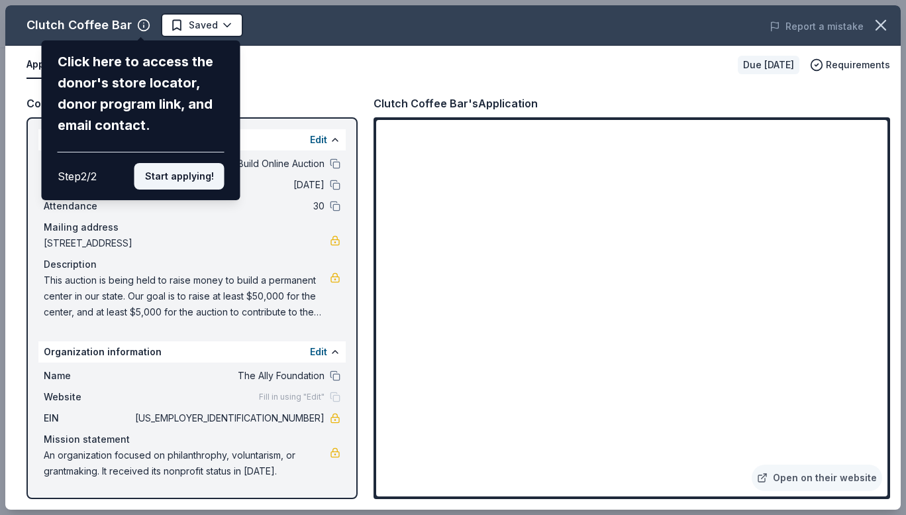
click at [185, 172] on button "Start applying!" at bounding box center [179, 176] width 90 height 26
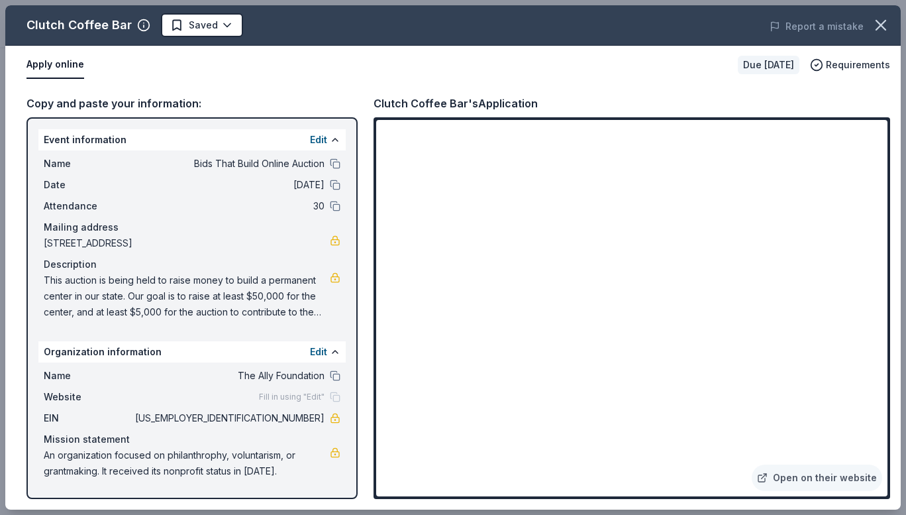
click at [331, 397] on div "Clutch Coffee Bar Saved Report a mistake Apply online Due in 26 days Requiremen…" at bounding box center [453, 257] width 896 height 504
click at [338, 395] on div "Clutch Coffee Bar Saved Report a mistake Apply online Due in 26 days Requiremen…" at bounding box center [453, 257] width 896 height 504
click at [286, 401] on div "Clutch Coffee Bar Saved Report a mistake Apply online Due in 26 days Requiremen…" at bounding box center [453, 257] width 896 height 504
click at [320, 352] on div "Clutch Coffee Bar Saved Report a mistake Apply online Due in 26 days Requiremen…" at bounding box center [453, 257] width 896 height 504
click at [315, 352] on div "Clutch Coffee Bar Saved Report a mistake Apply online Due in 26 days Requiremen…" at bounding box center [453, 257] width 896 height 504
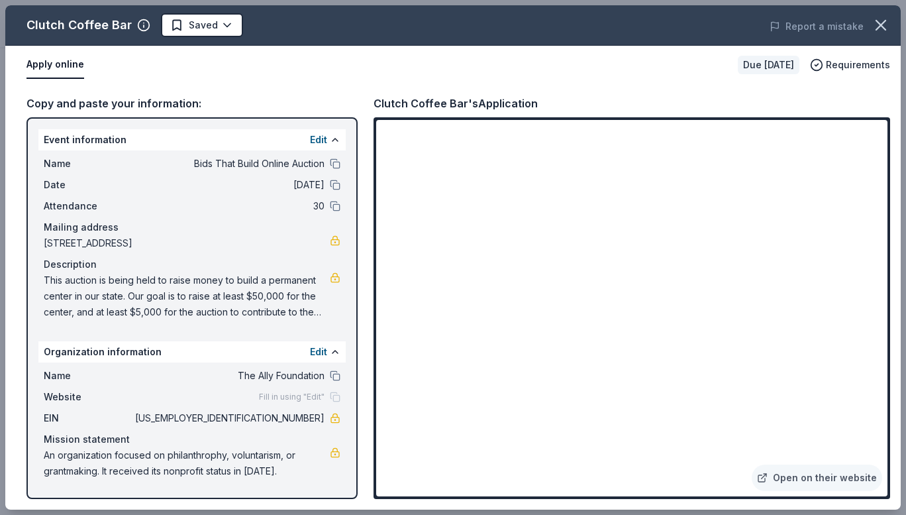
click at [337, 351] on div "Clutch Coffee Bar Saved Report a mistake Apply online Due in 26 days Requiremen…" at bounding box center [453, 257] width 896 height 504
click at [311, 352] on div "Clutch Coffee Bar Saved Report a mistake Apply online Due in 26 days Requiremen…" at bounding box center [453, 257] width 896 height 504
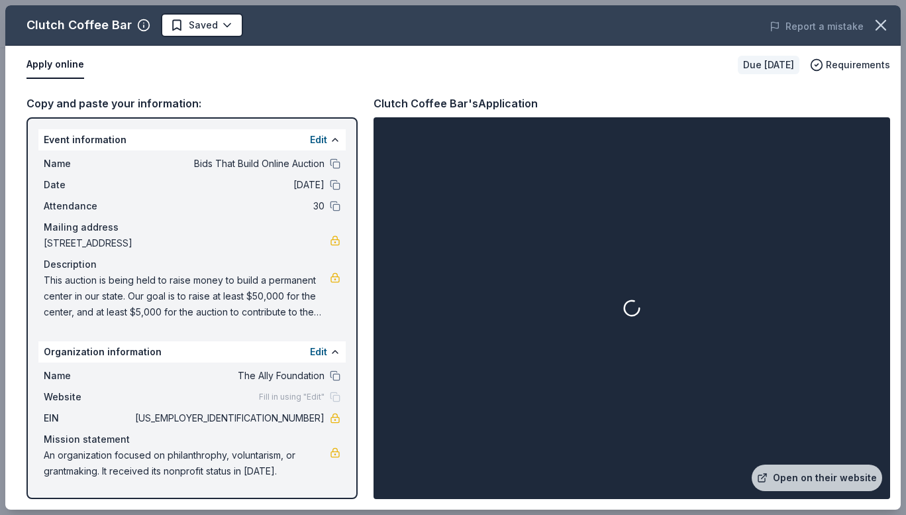
click at [321, 351] on button "Edit" at bounding box center [318, 352] width 17 height 16
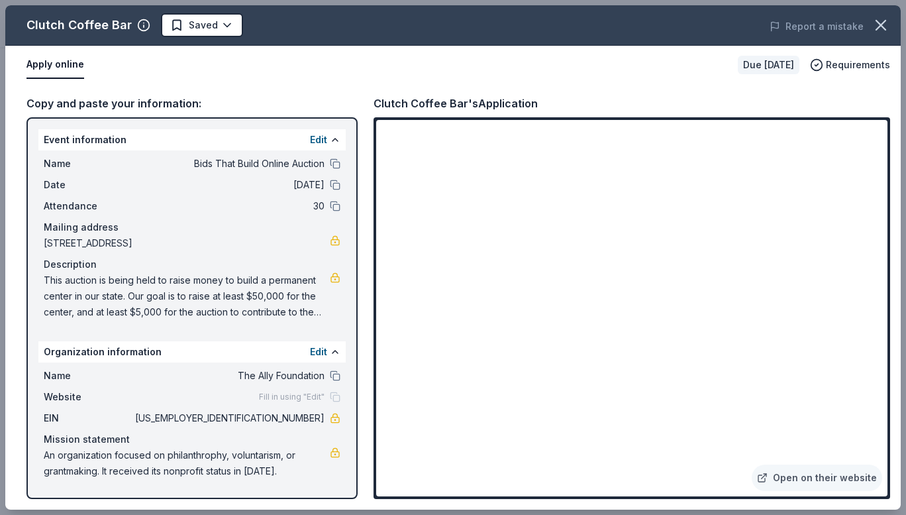
click at [362, 256] on div "Copy and paste your information: Event information Edit Name Bids That Build On…" at bounding box center [453, 296] width 896 height 425
click at [325, 349] on button "Edit" at bounding box center [318, 352] width 17 height 16
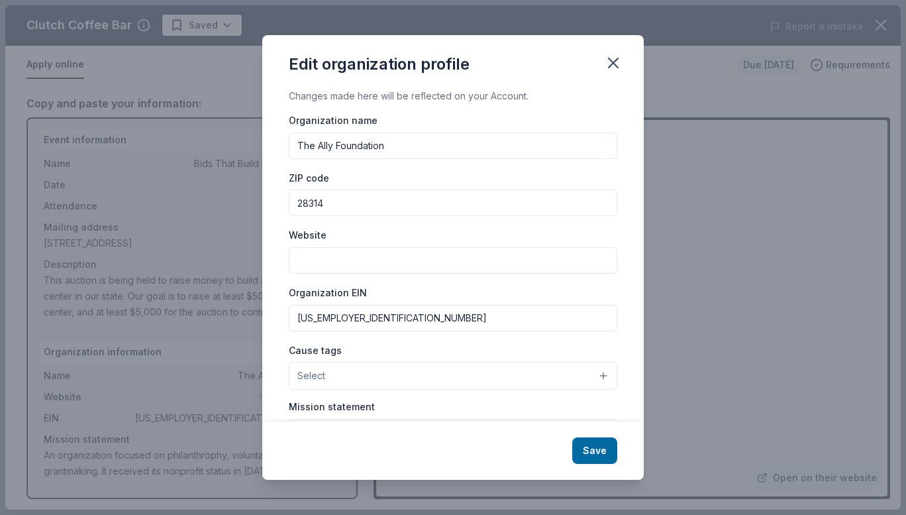
click at [346, 260] on input "Website" at bounding box center [453, 260] width 329 height 26
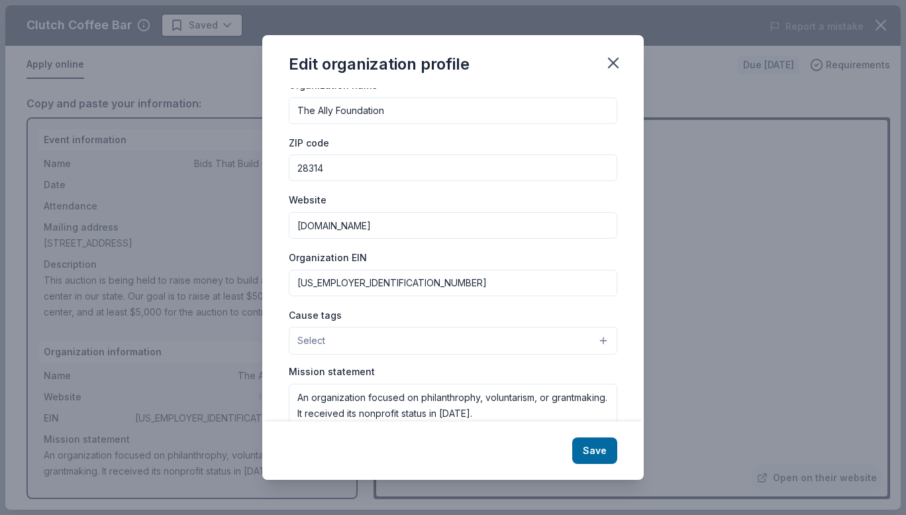
type input "www.nonprofitallyfoundation.org"
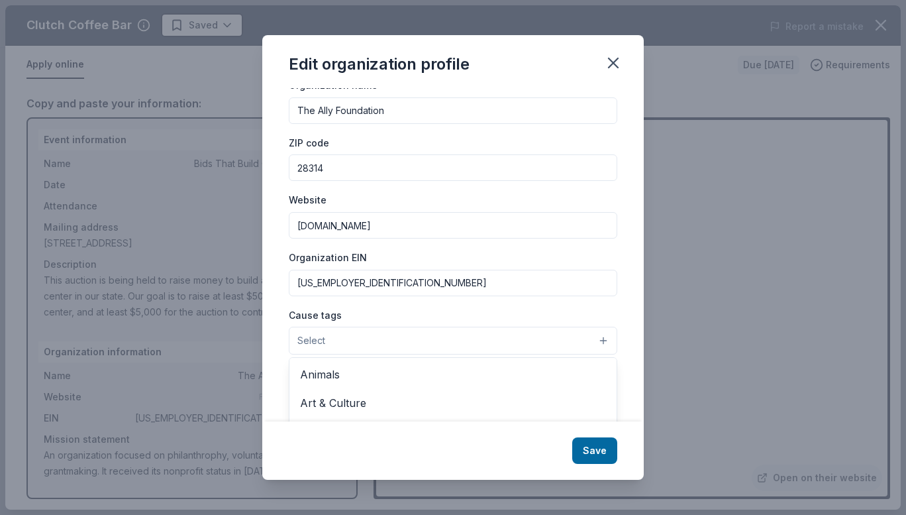
click at [363, 335] on button "Select" at bounding box center [453, 341] width 329 height 28
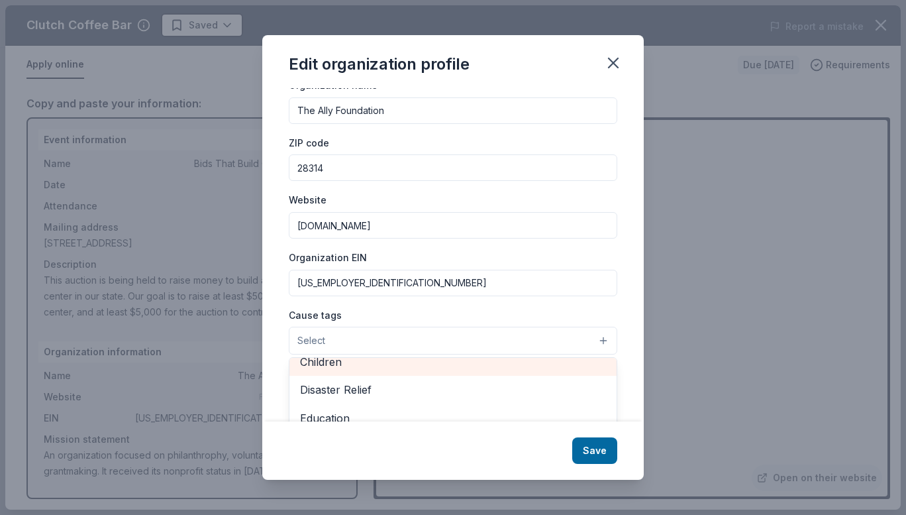
scroll to position [70, 0]
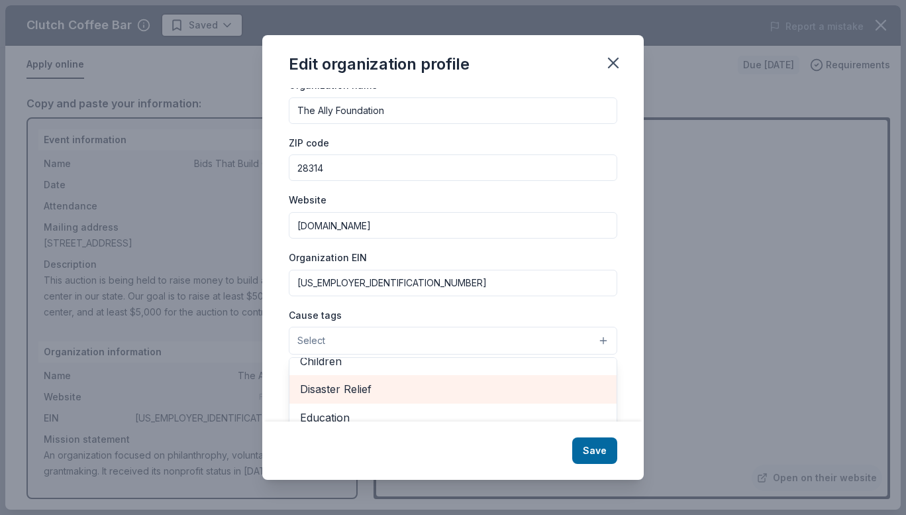
click at [350, 388] on span "Disaster Relief" at bounding box center [453, 388] width 306 height 17
click at [366, 389] on span "Education" at bounding box center [453, 390] width 306 height 17
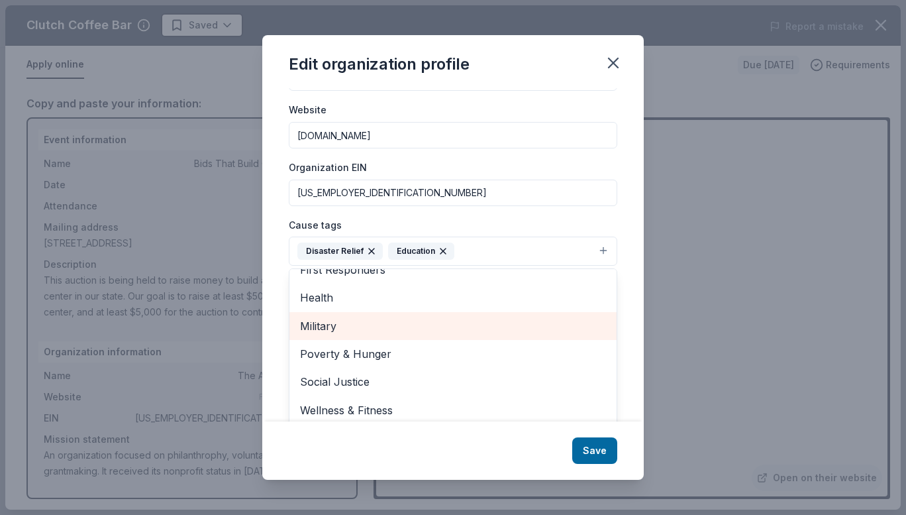
scroll to position [126, 0]
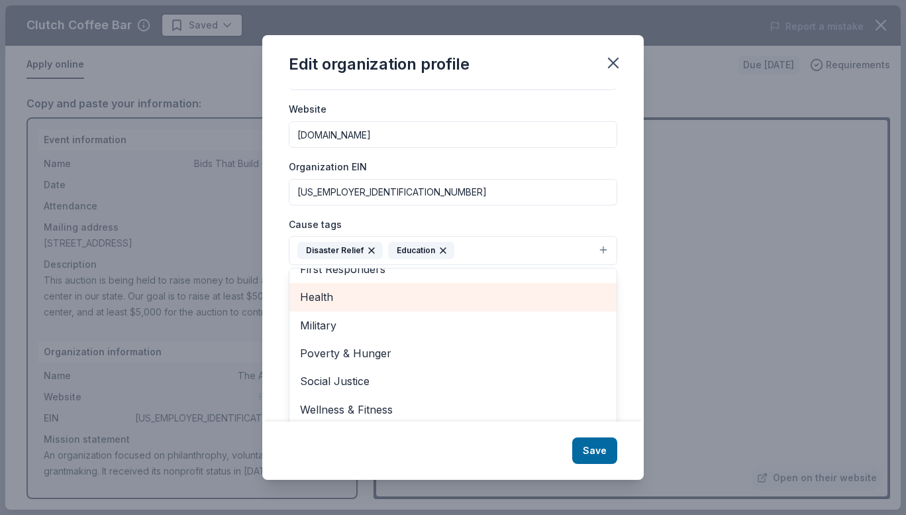
click at [443, 295] on span "Health" at bounding box center [453, 296] width 306 height 17
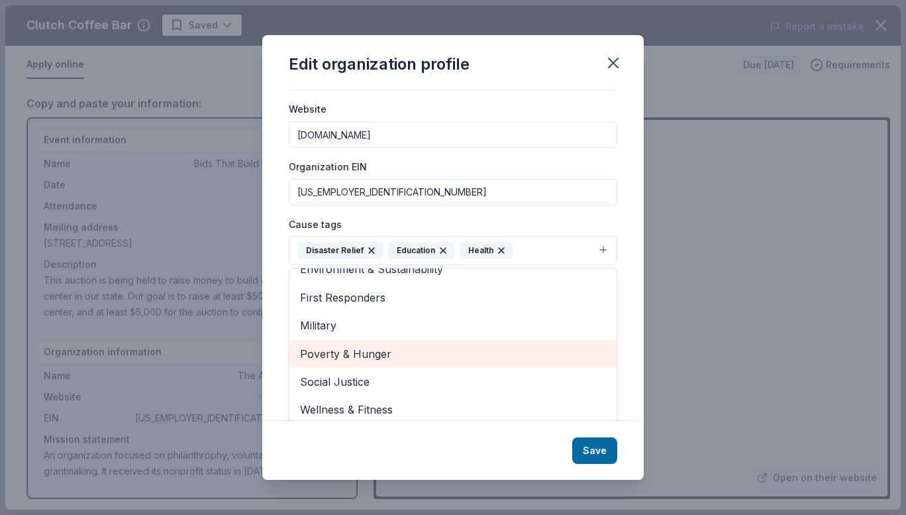
click at [425, 348] on span "Poverty & Hunger" at bounding box center [453, 353] width 306 height 17
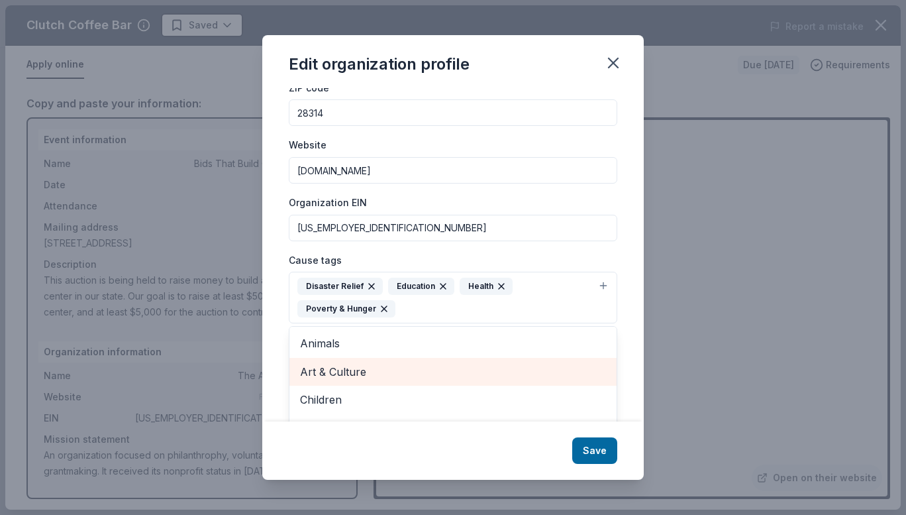
scroll to position [89, 0]
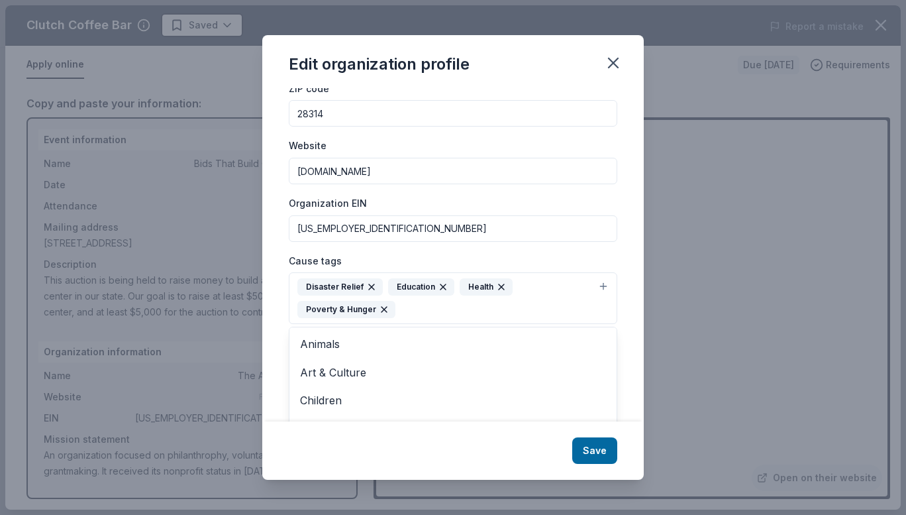
click at [619, 261] on div "Changes made here will be reflected on your Account. Organization name The Ally…" at bounding box center [453, 254] width 382 height 333
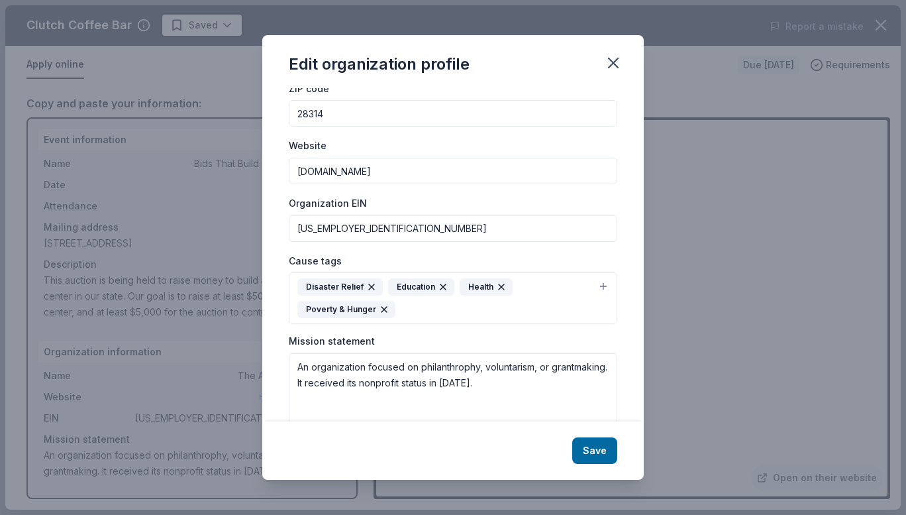
scroll to position [134, 0]
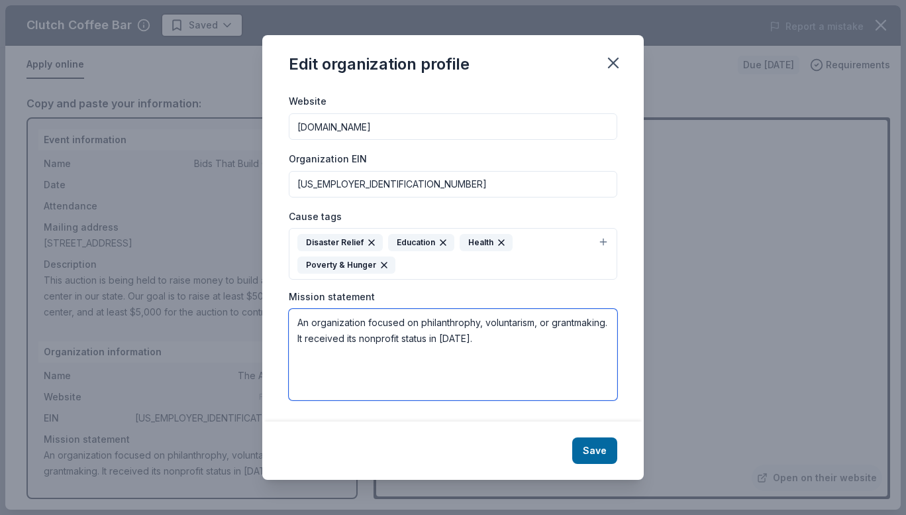
click at [370, 348] on textarea "An organization focused on philanthrophy, voluntarism, or grantmaking. It recei…" at bounding box center [453, 354] width 329 height 91
paste textarea "Our mission is to help underprivileged groups in the small communities around t…"
click at [411, 353] on textarea "Our mission is to help underprivileged groups in the small communities around t…" at bounding box center [453, 354] width 329 height 91
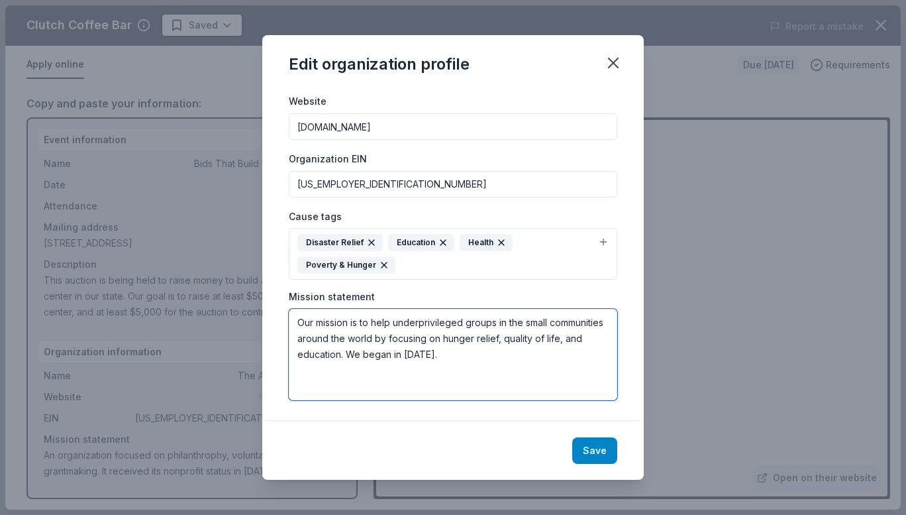
type textarea "Our mission is to help underprivileged groups in the small communities around t…"
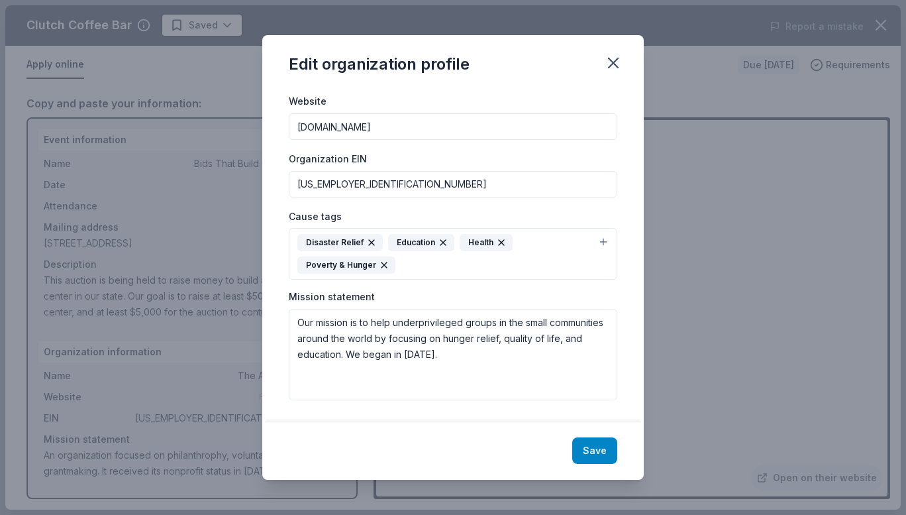
click at [592, 444] on button "Save" at bounding box center [594, 450] width 45 height 26
click at [599, 449] on div "Save" at bounding box center [453, 450] width 382 height 58
click at [597, 445] on div "Save" at bounding box center [453, 450] width 382 height 58
click at [607, 64] on icon "button" at bounding box center [613, 63] width 19 height 19
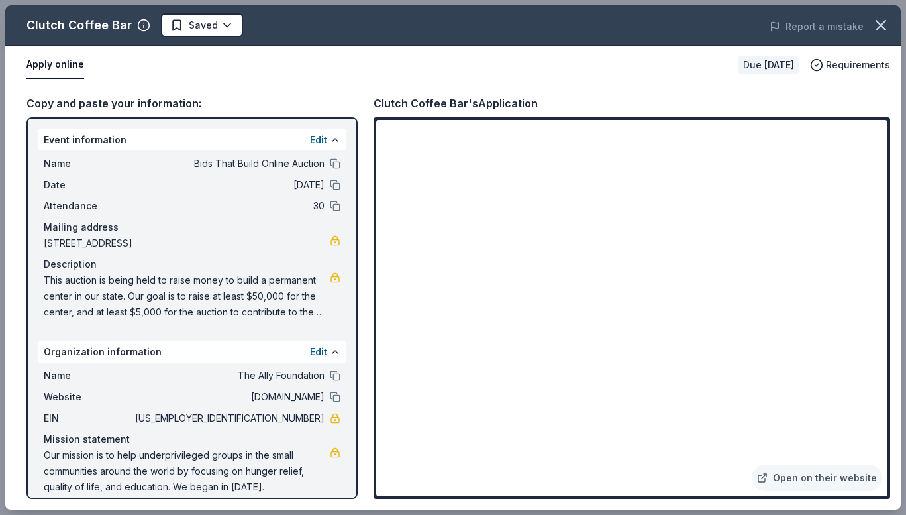
scroll to position [13, 0]
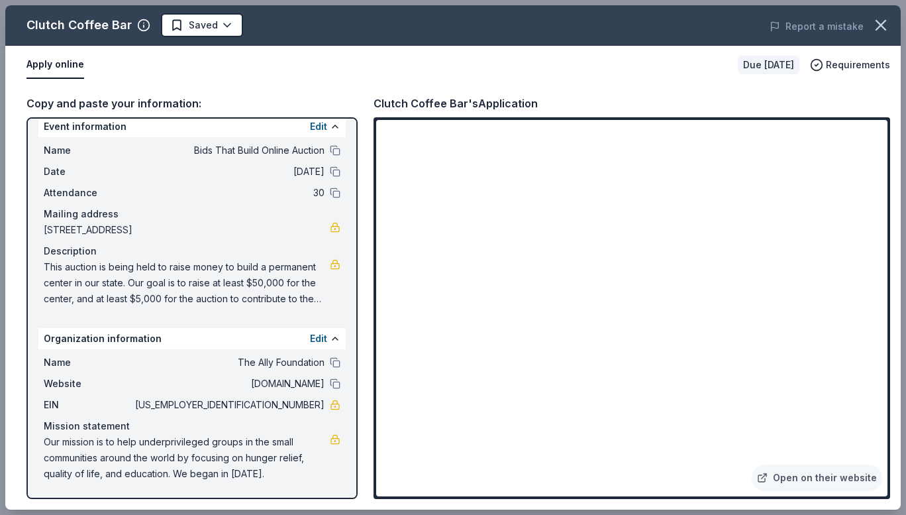
drag, startPoint x: 258, startPoint y: 405, endPoint x: 315, endPoint y: 401, distance: 56.4
click at [315, 401] on div "EIN 88-1469349" at bounding box center [192, 405] width 297 height 16
drag, startPoint x: 314, startPoint y: 401, endPoint x: 262, endPoint y: 400, distance: 52.3
click at [262, 400] on span "88-1469349" at bounding box center [228, 405] width 192 height 16
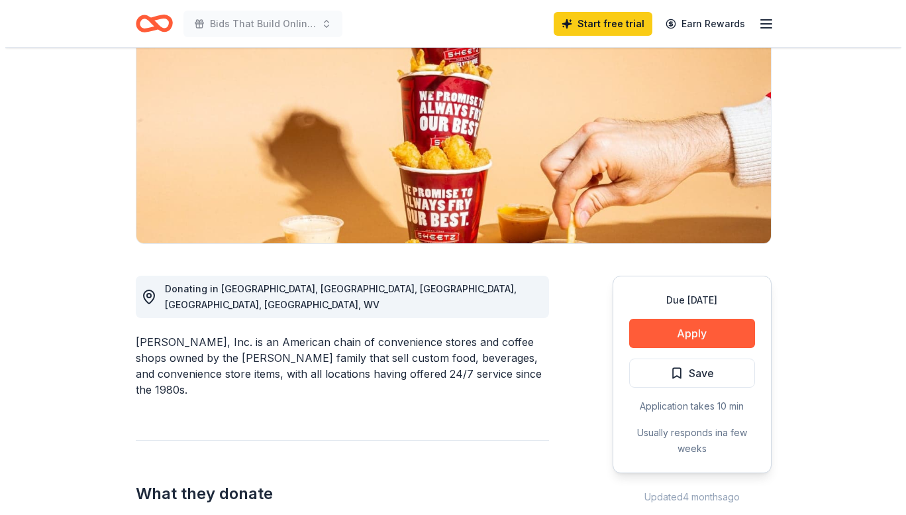
scroll to position [161, 0]
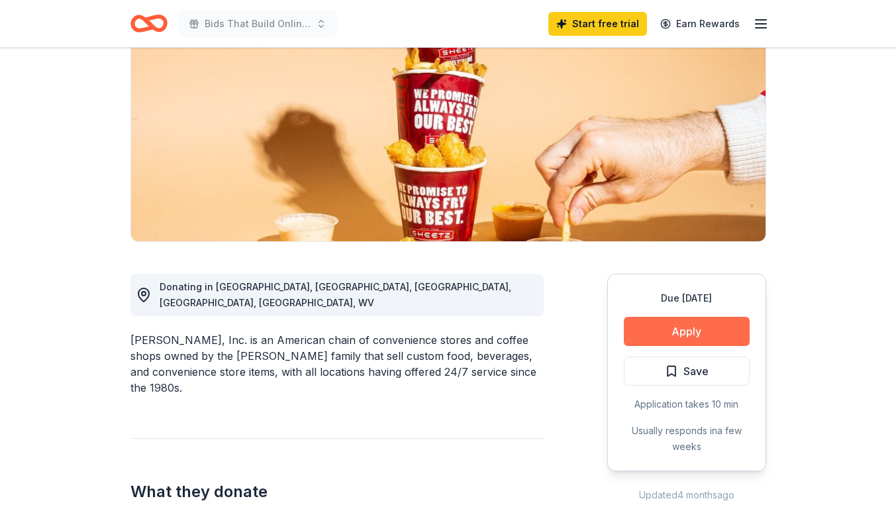
click at [672, 331] on button "Apply" at bounding box center [687, 331] width 126 height 29
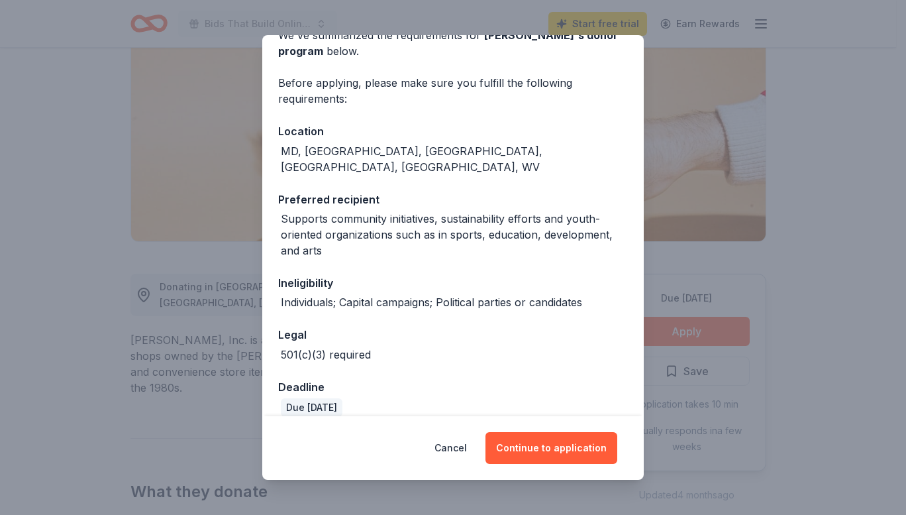
scroll to position [73, 0]
click at [570, 452] on button "Continue to application" at bounding box center [552, 448] width 132 height 32
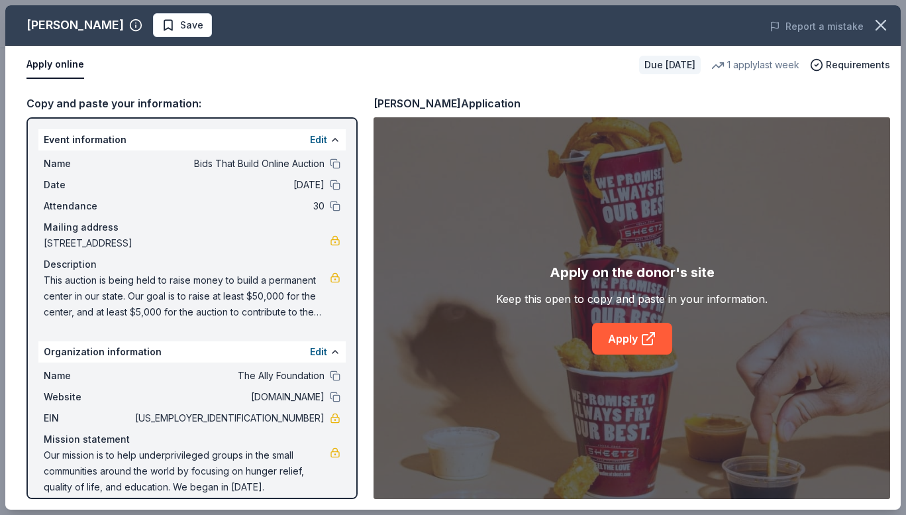
scroll to position [13, 0]
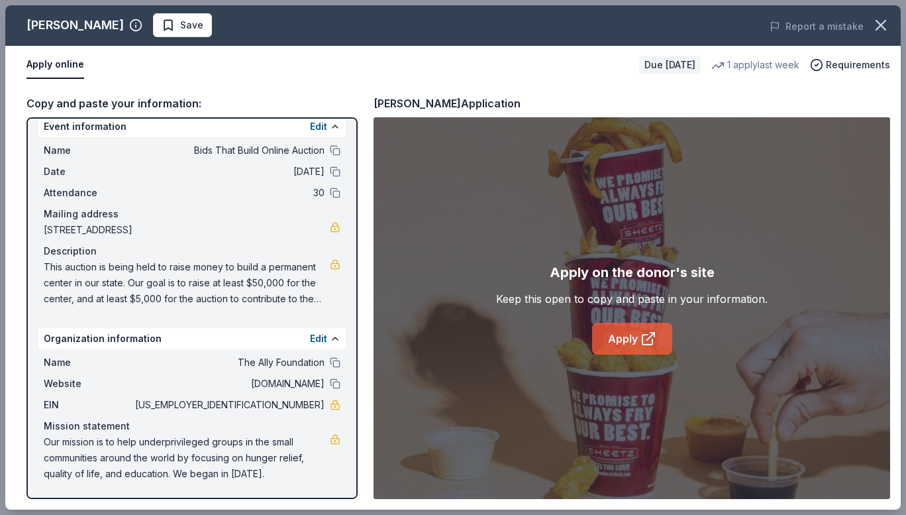
click at [633, 350] on link "Apply" at bounding box center [632, 339] width 80 height 32
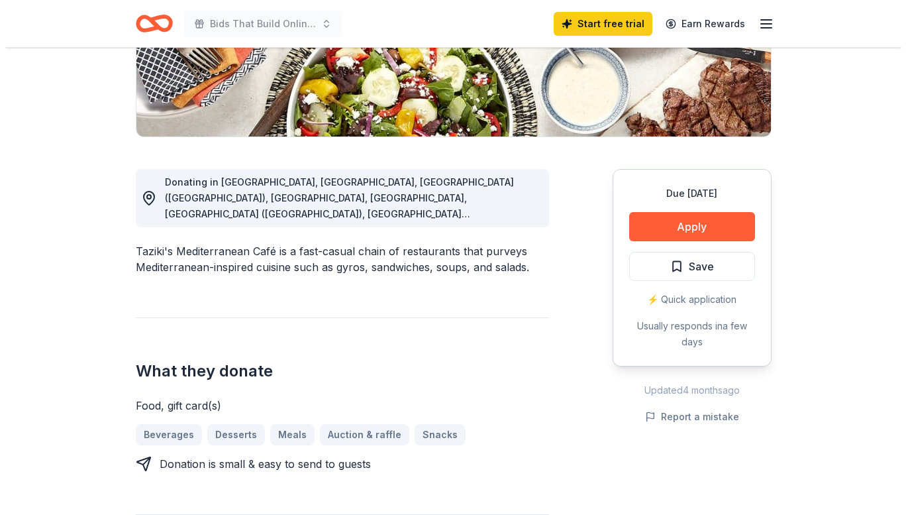
scroll to position [408, 0]
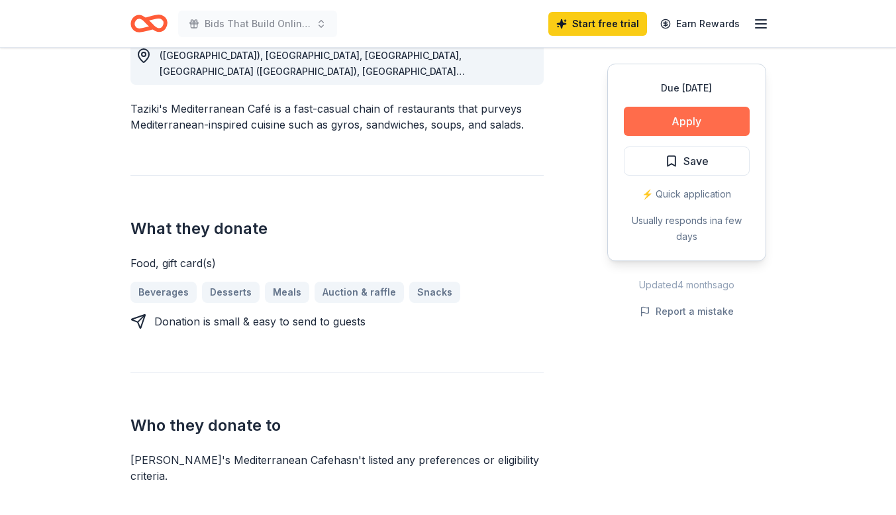
click at [672, 124] on button "Apply" at bounding box center [687, 121] width 126 height 29
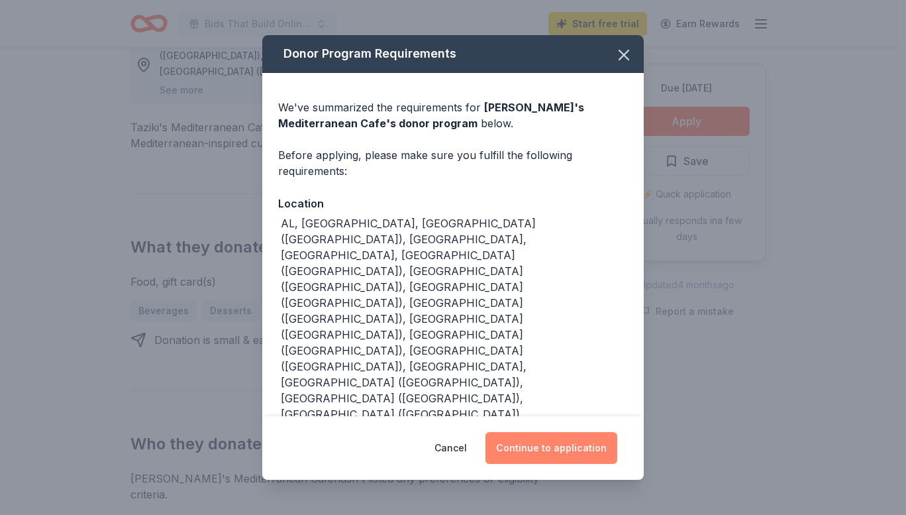
click at [537, 432] on button "Continue to application" at bounding box center [552, 448] width 132 height 32
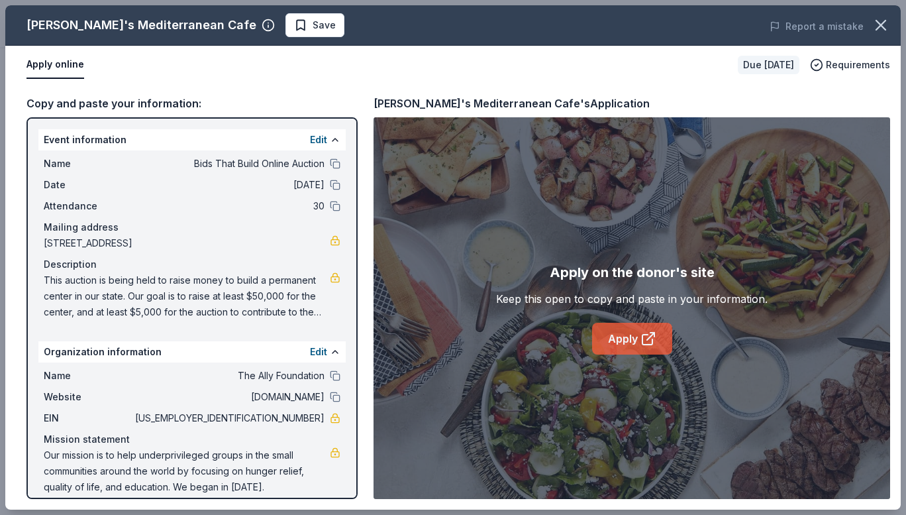
click at [629, 336] on link "Apply" at bounding box center [632, 339] width 80 height 32
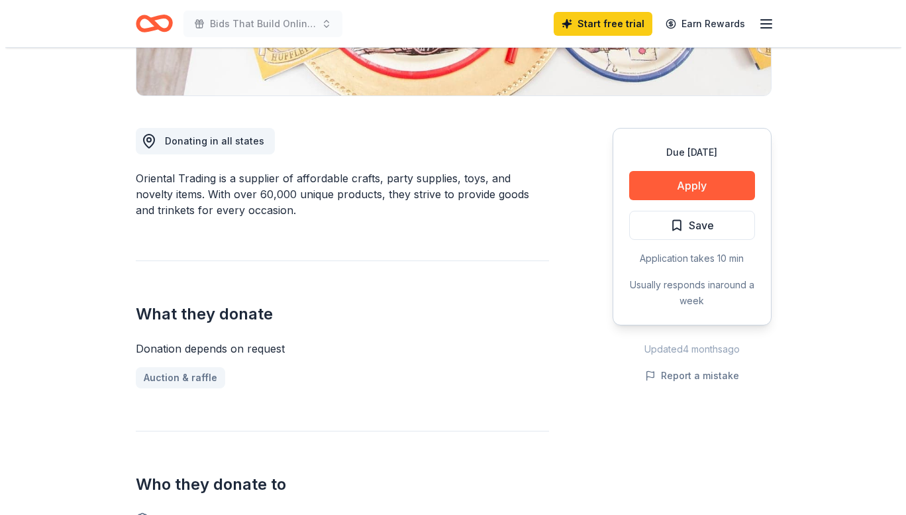
scroll to position [308, 0]
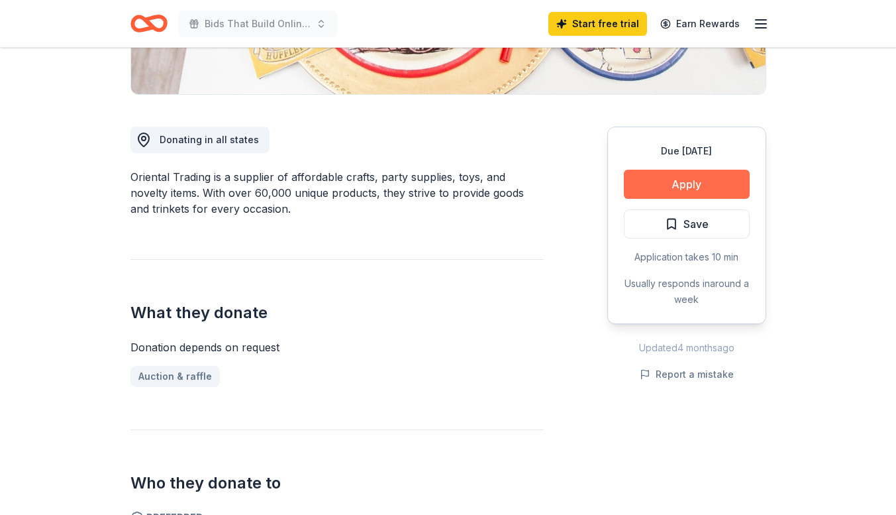
click at [641, 190] on button "Apply" at bounding box center [687, 184] width 126 height 29
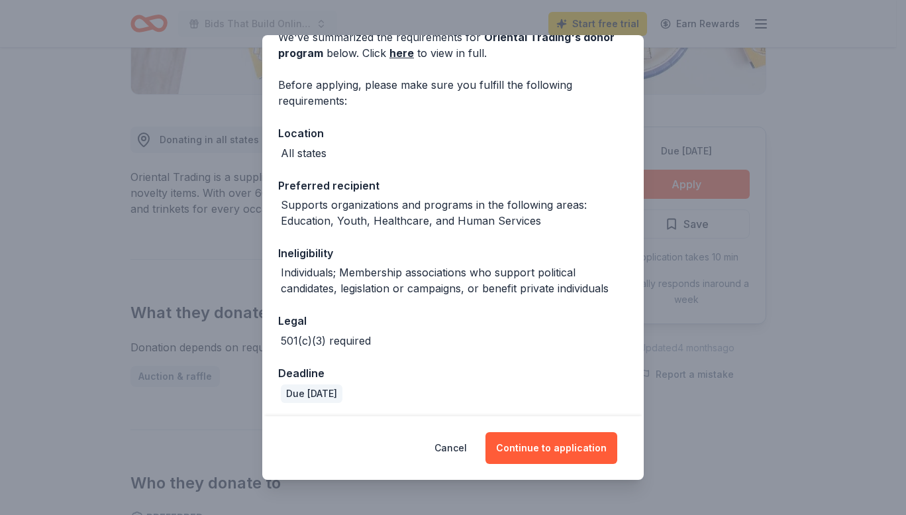
scroll to position [73, 0]
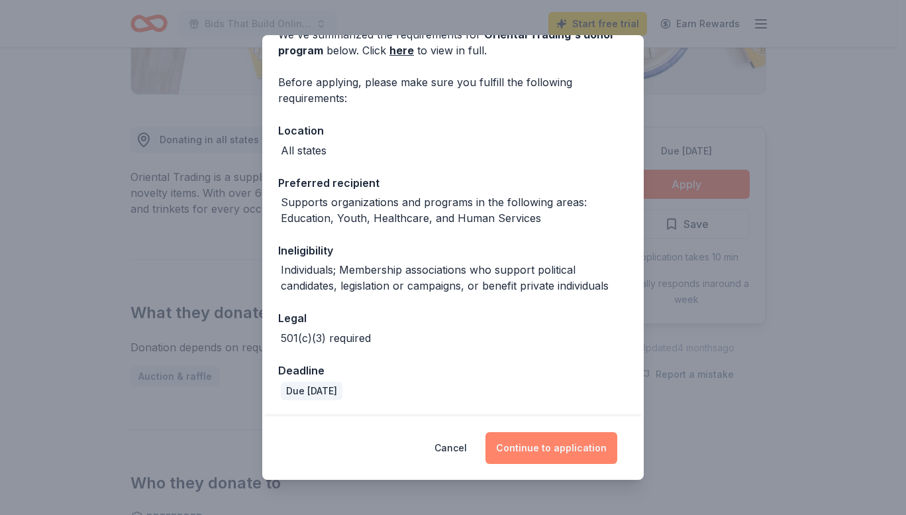
click at [539, 448] on button "Continue to application" at bounding box center [552, 448] width 132 height 32
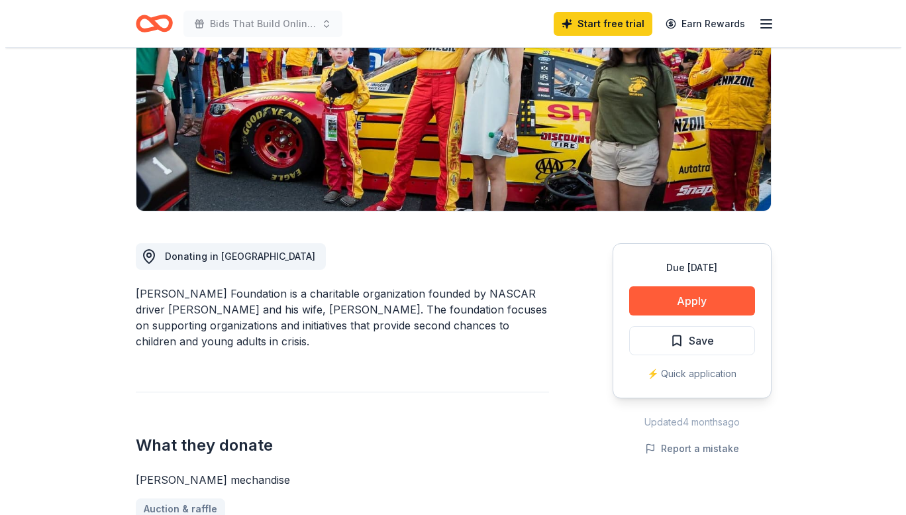
scroll to position [192, 0]
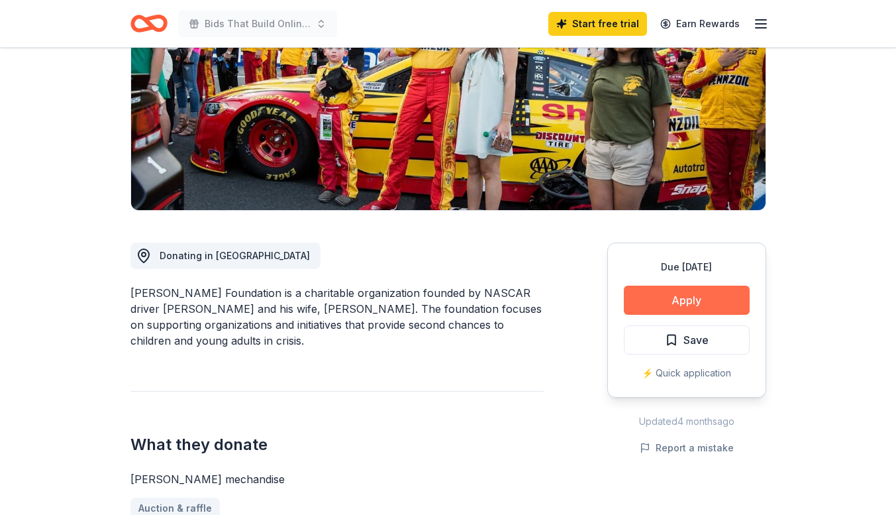
click at [679, 286] on button "Apply" at bounding box center [687, 299] width 126 height 29
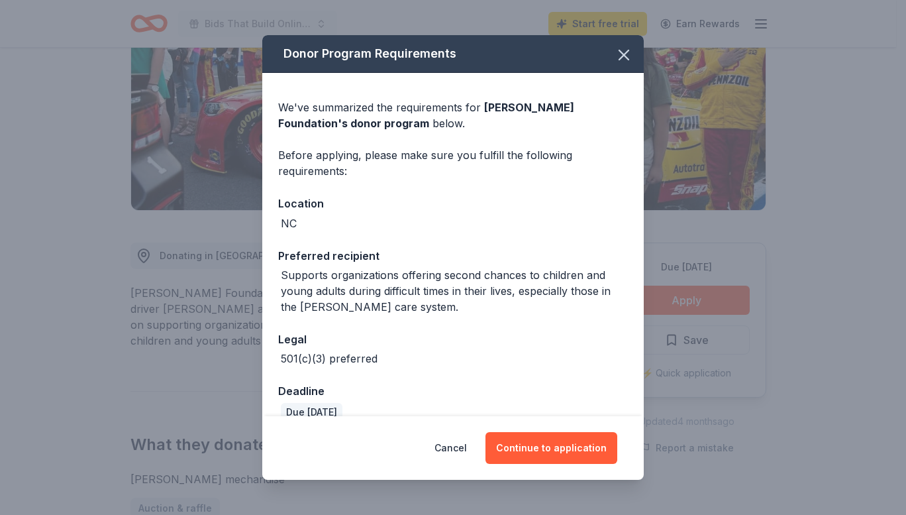
scroll to position [21, 0]
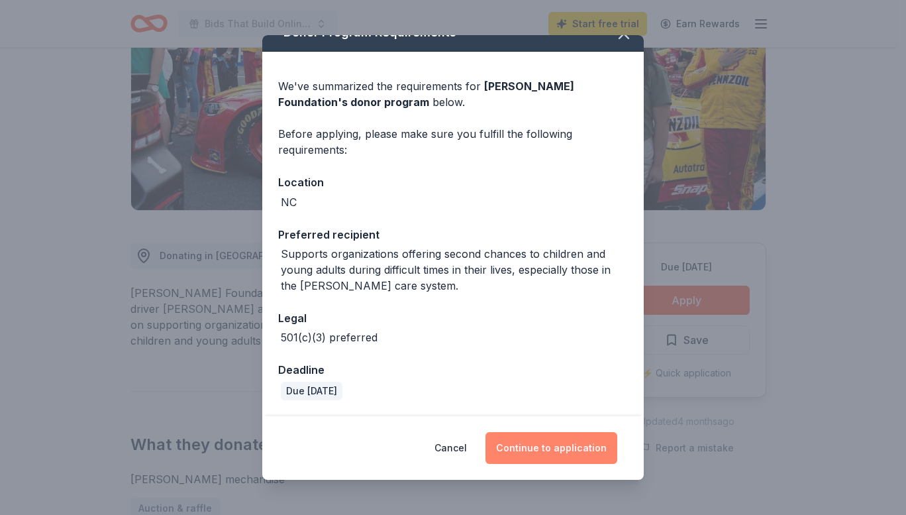
click at [534, 446] on button "Continue to application" at bounding box center [552, 448] width 132 height 32
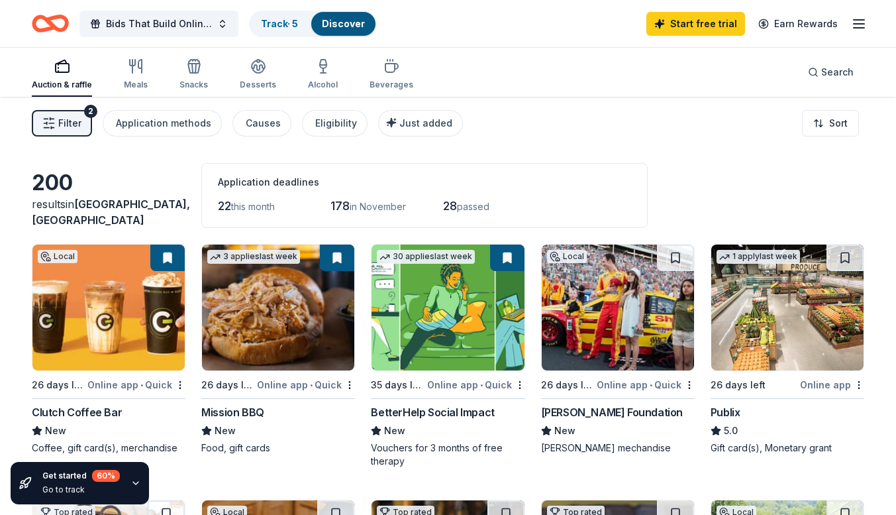
click at [71, 129] on span "Filter" at bounding box center [69, 123] width 23 height 16
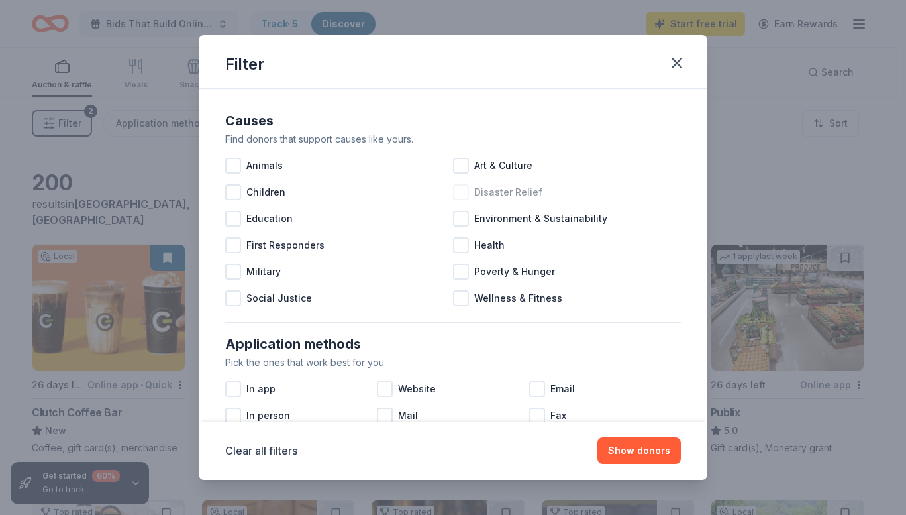
click at [456, 185] on div at bounding box center [461, 192] width 16 height 16
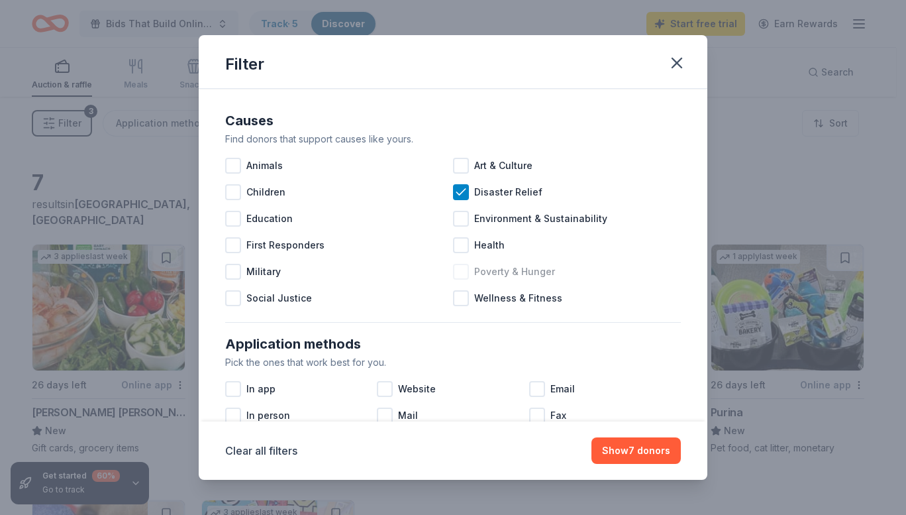
click at [458, 275] on div at bounding box center [461, 272] width 16 height 16
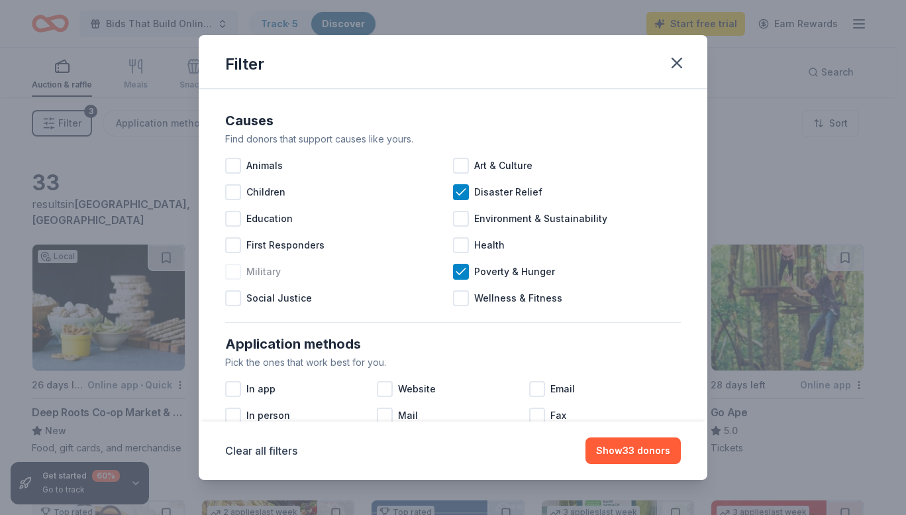
click at [238, 274] on div at bounding box center [233, 272] width 16 height 16
click at [234, 219] on div at bounding box center [233, 219] width 16 height 16
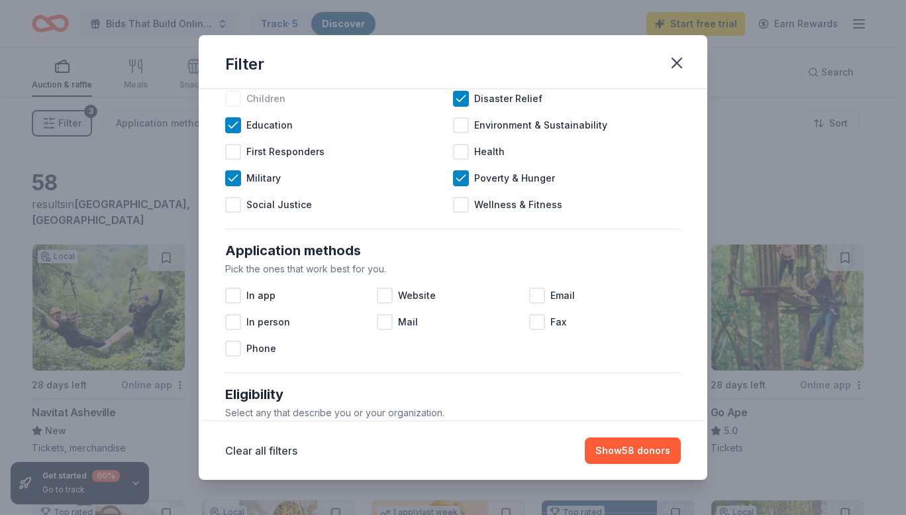
scroll to position [179, 0]
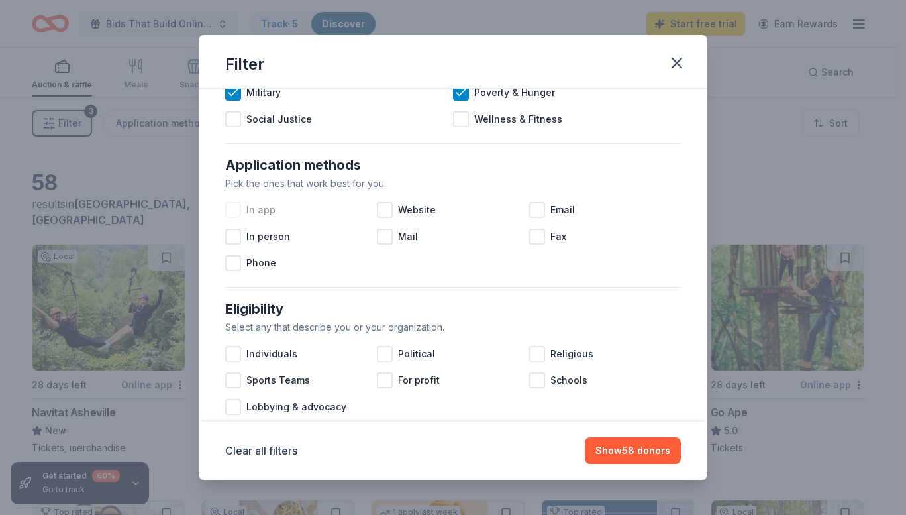
click at [237, 213] on div at bounding box center [233, 210] width 16 height 16
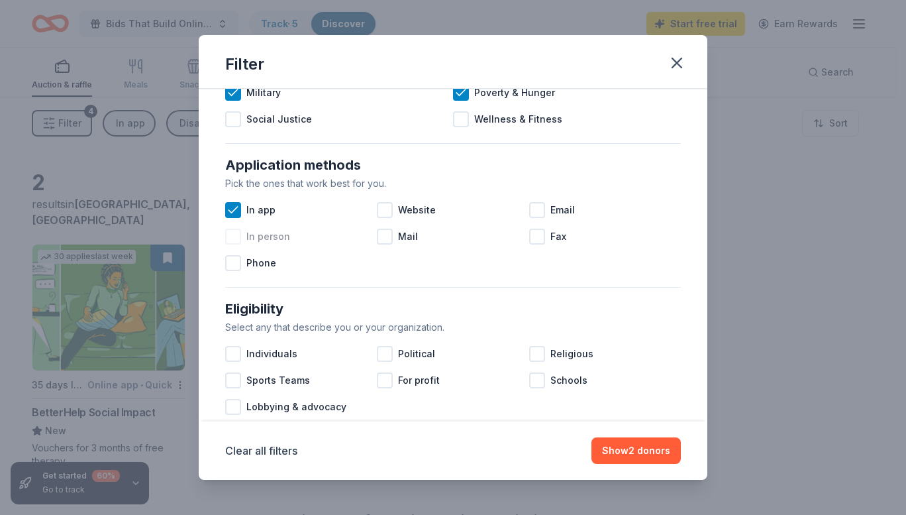
click at [237, 238] on div at bounding box center [233, 237] width 16 height 16
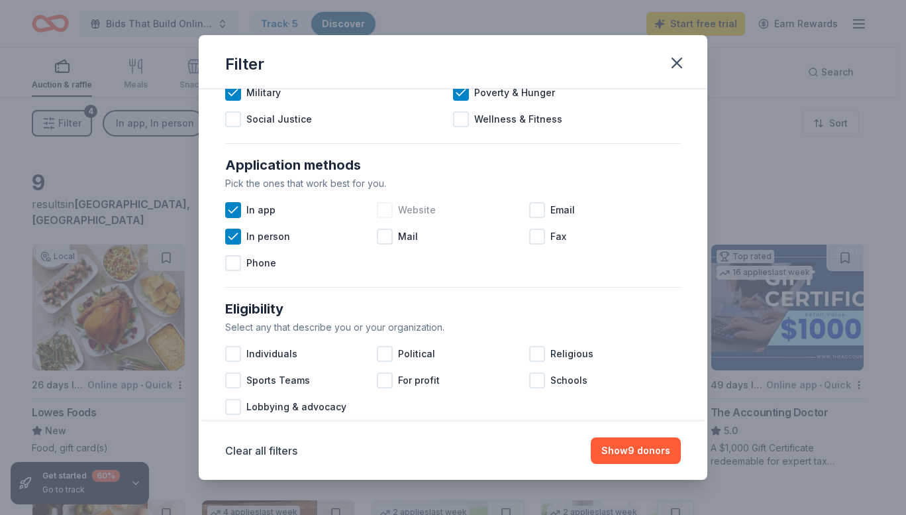
click at [382, 205] on div at bounding box center [385, 210] width 16 height 16
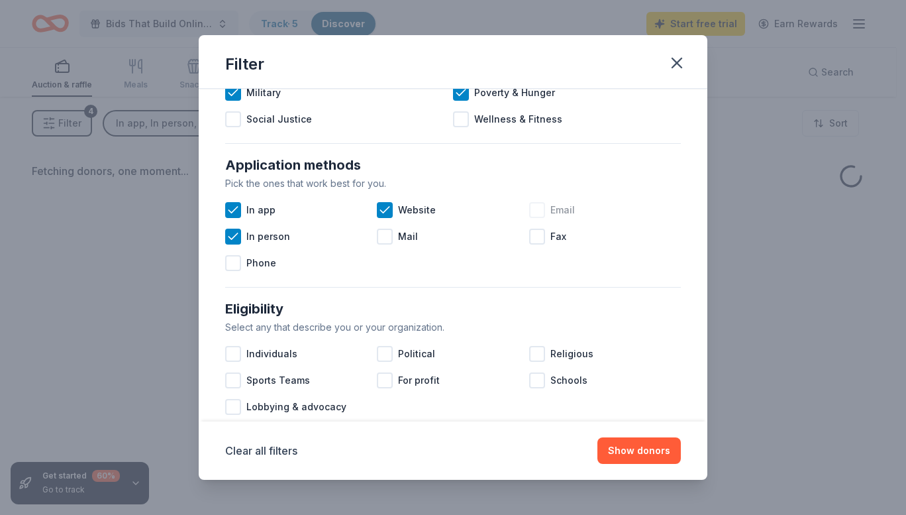
click at [529, 215] on div at bounding box center [537, 210] width 16 height 16
click at [234, 266] on div at bounding box center [233, 263] width 16 height 16
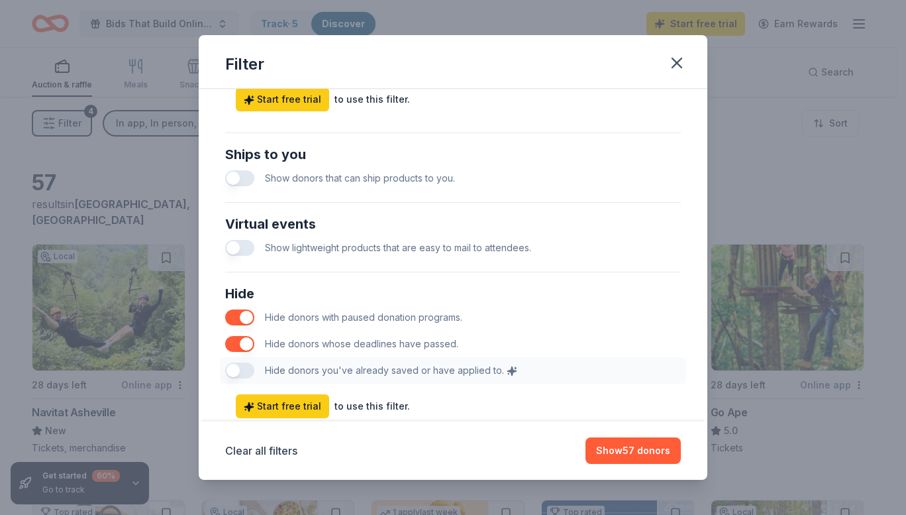
scroll to position [592, 0]
click at [238, 175] on button "button" at bounding box center [239, 178] width 29 height 16
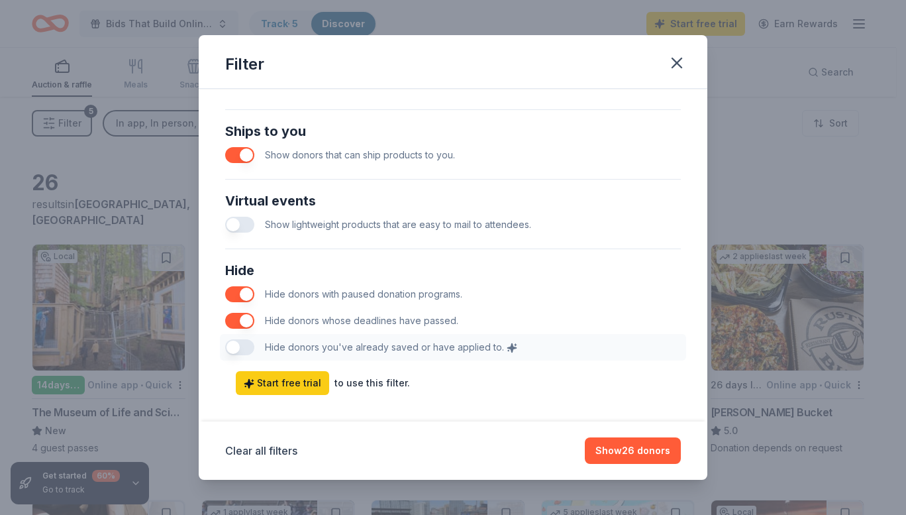
scroll to position [603, 0]
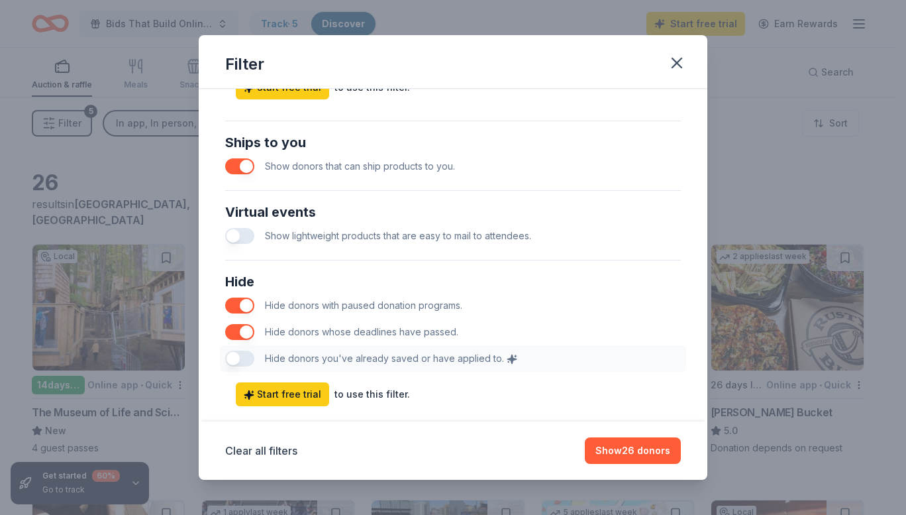
click at [238, 233] on button "button" at bounding box center [239, 236] width 29 height 16
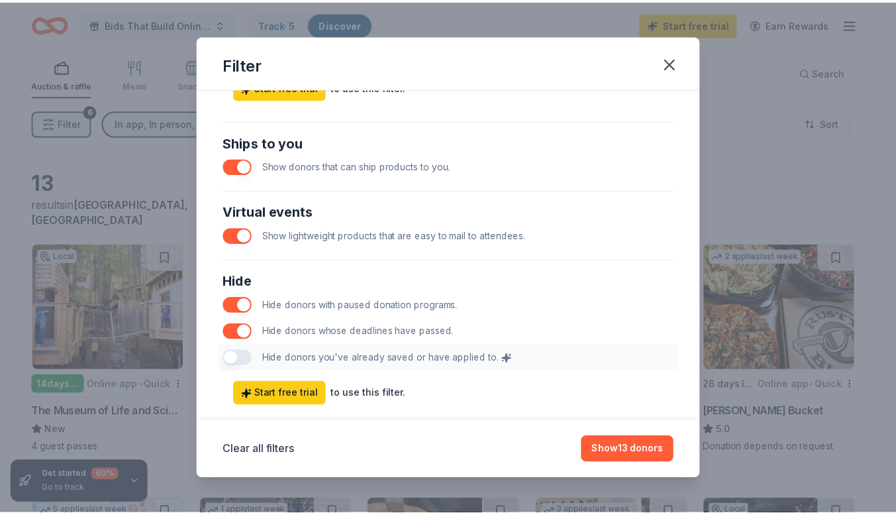
scroll to position [631, 0]
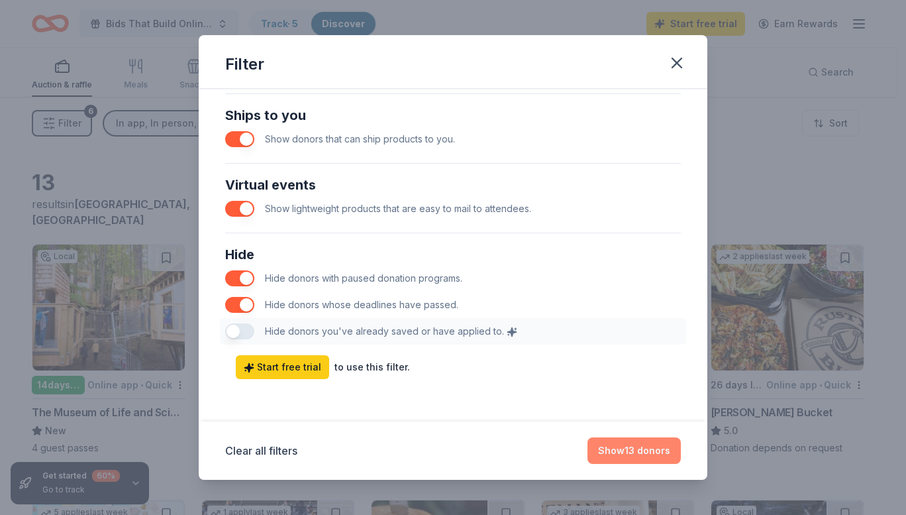
click at [603, 456] on button "Show 13 donors" at bounding box center [634, 450] width 93 height 26
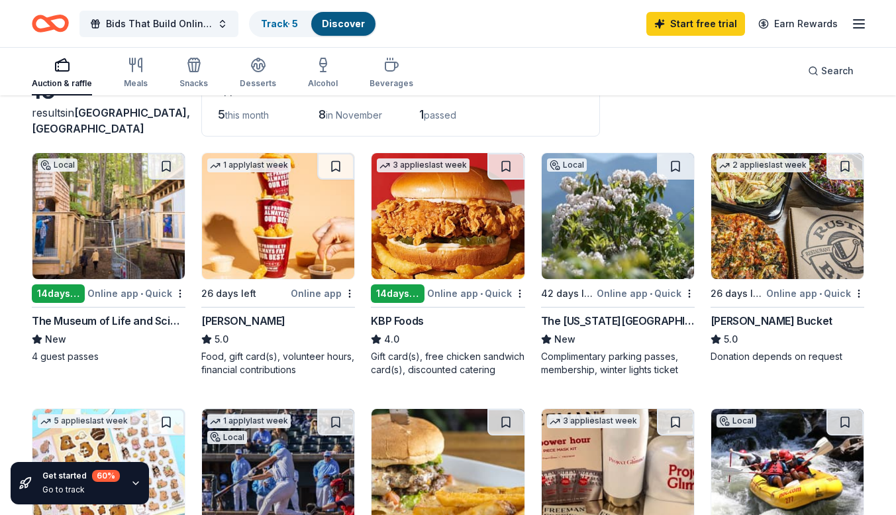
scroll to position [91, 0]
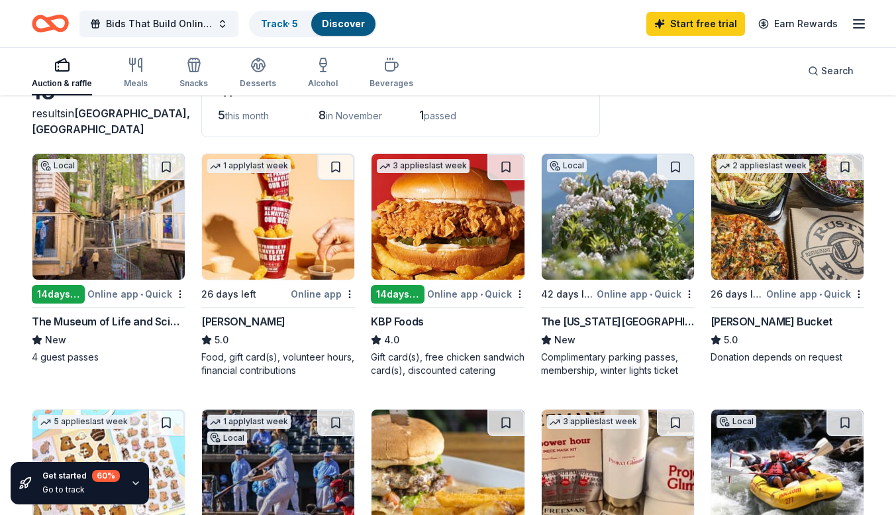
click at [124, 242] on img at bounding box center [108, 217] width 152 height 126
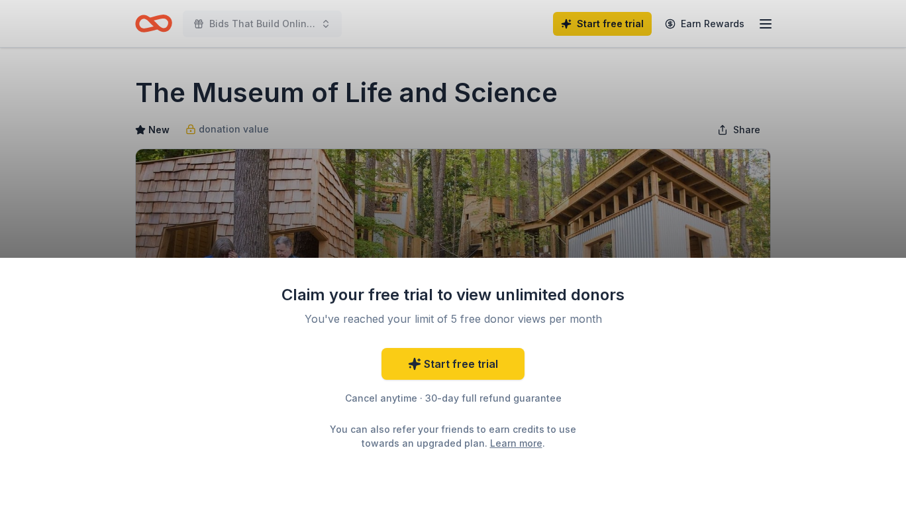
click at [519, 204] on div "Claim your free trial to view unlimited donors You've reached your limit of 5 f…" at bounding box center [453, 257] width 906 height 515
click at [490, 440] on link "Learn more" at bounding box center [516, 443] width 52 height 14
click at [439, 178] on div "Claim your free trial to view unlimited donors You've reached your limit of 5 f…" at bounding box center [453, 257] width 906 height 515
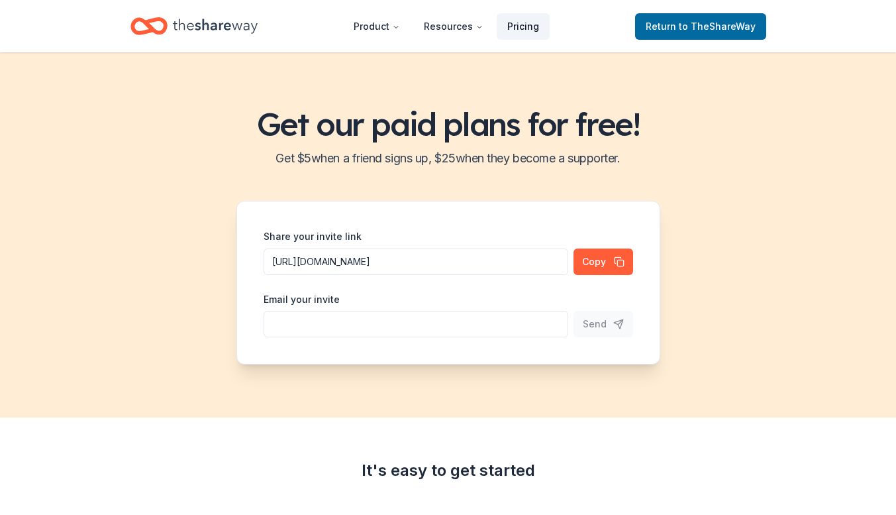
click at [524, 21] on link "Pricing" at bounding box center [523, 26] width 53 height 26
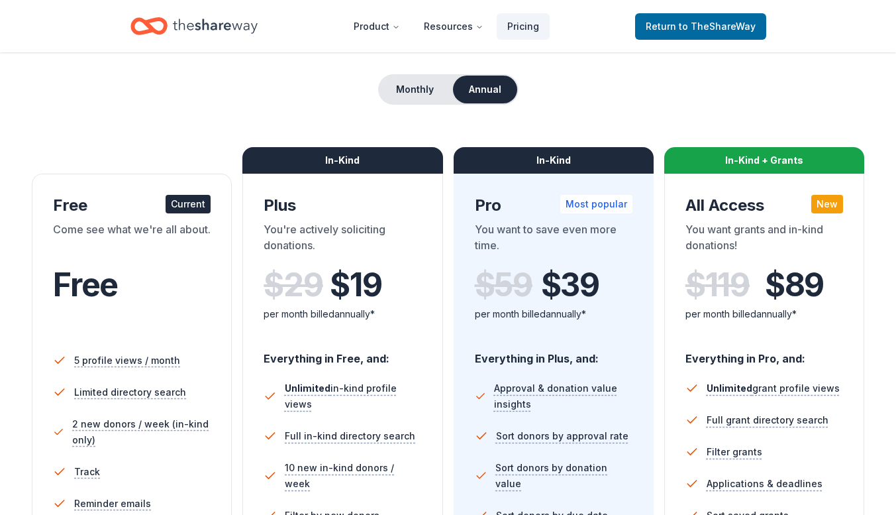
scroll to position [112, 0]
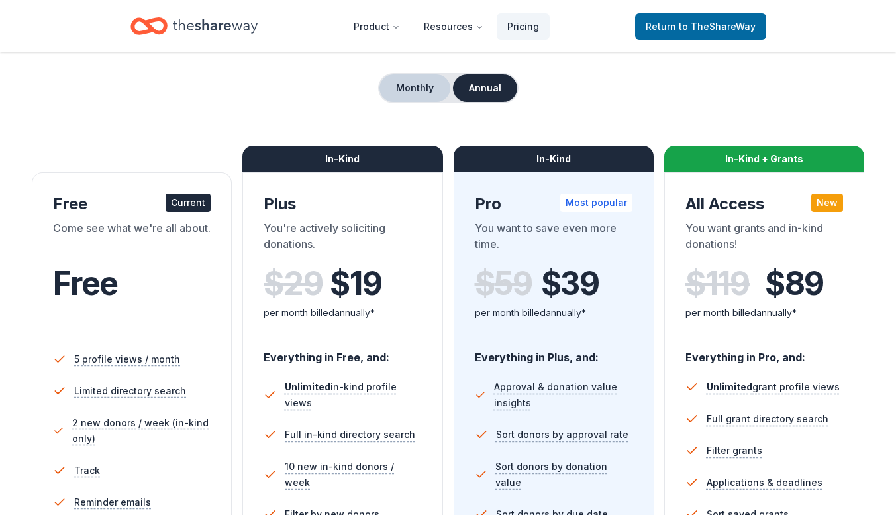
click at [419, 89] on button "Monthly" at bounding box center [415, 88] width 71 height 28
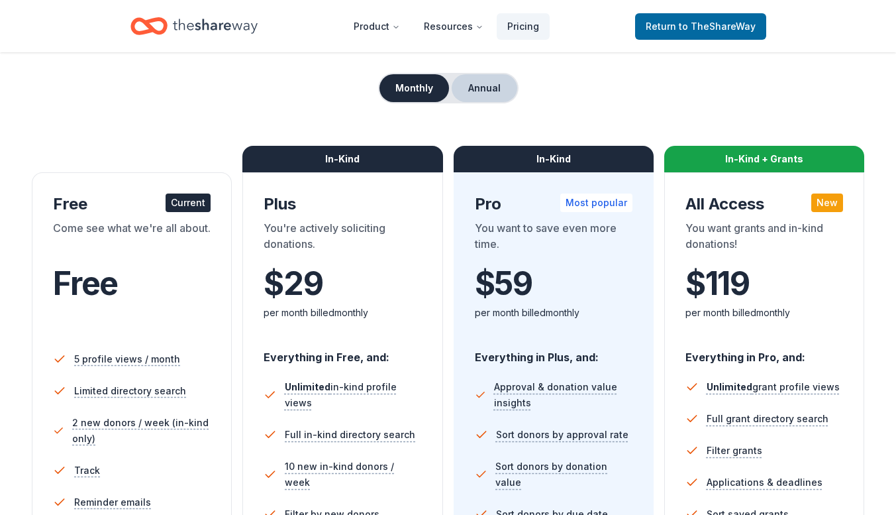
click at [493, 91] on button "Annual" at bounding box center [485, 88] width 66 height 28
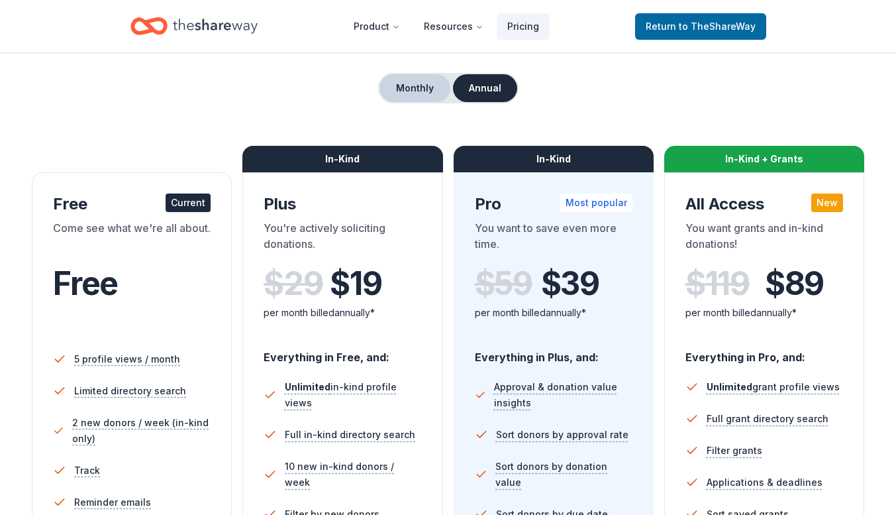
click at [424, 89] on button "Monthly" at bounding box center [415, 88] width 71 height 28
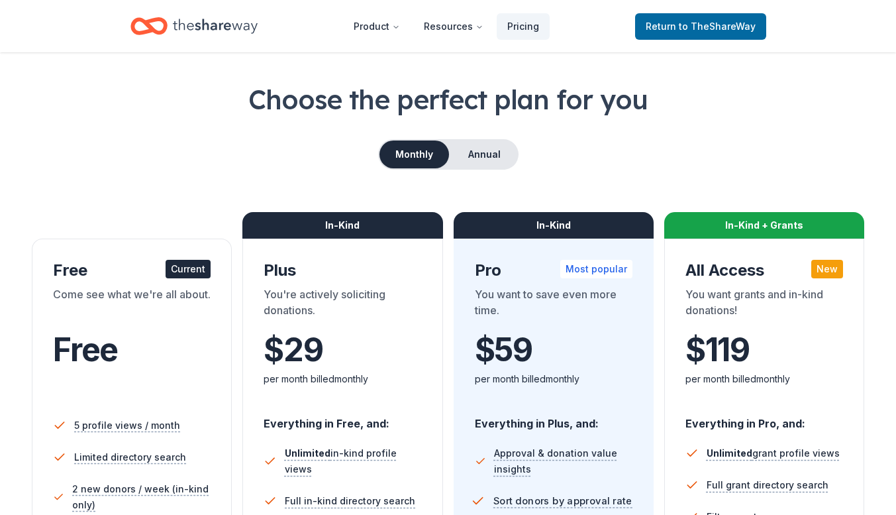
scroll to position [0, 0]
